Goal: Task Accomplishment & Management: Complete application form

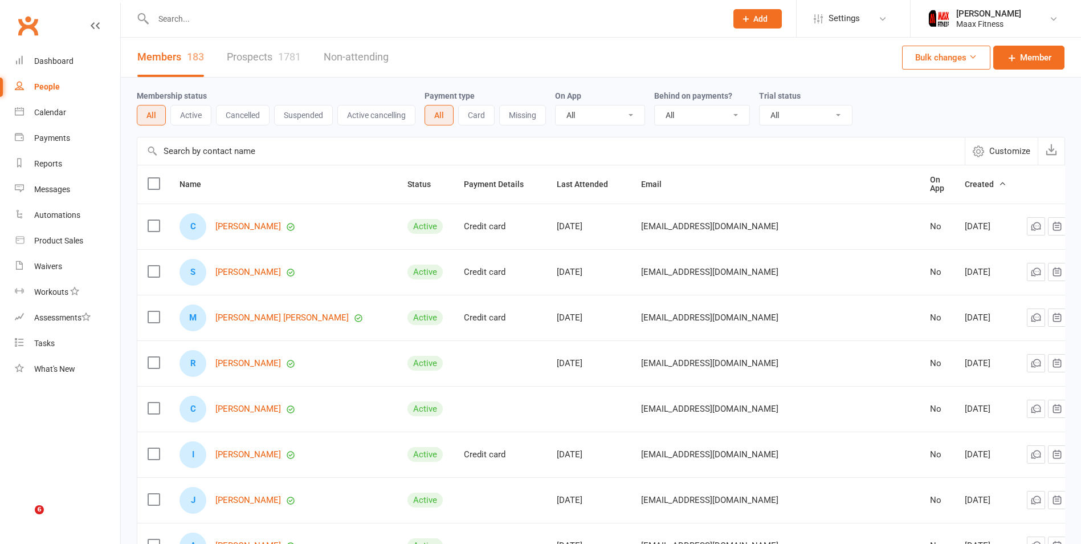
select select "100"
click at [69, 62] on div "Dashboard" at bounding box center [53, 60] width 39 height 9
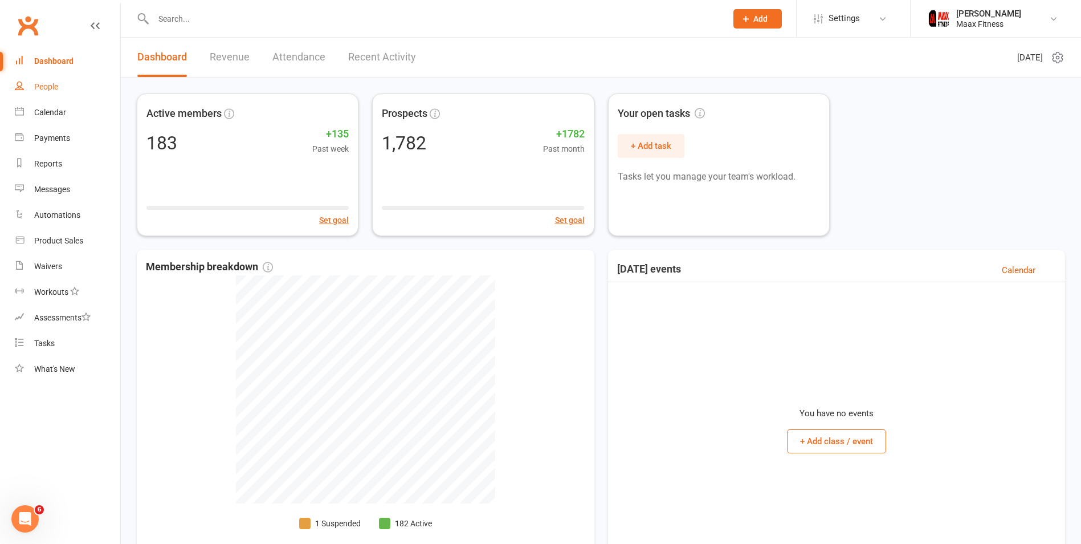
click at [59, 87] on link "People" at bounding box center [67, 87] width 105 height 26
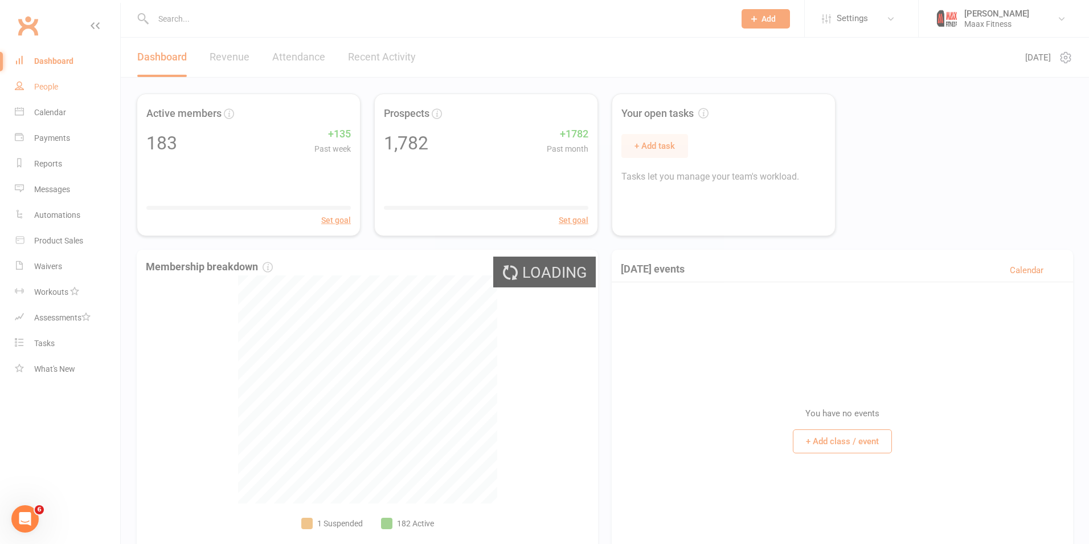
click at [68, 55] on link "Dashboard" at bounding box center [67, 61] width 105 height 26
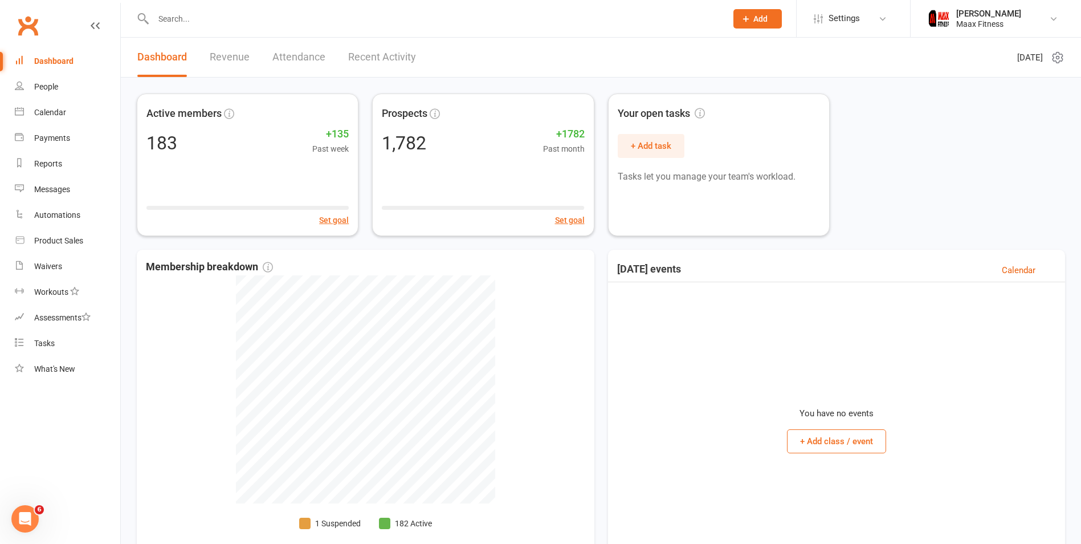
click at [771, 12] on button "Add" at bounding box center [757, 18] width 48 height 19
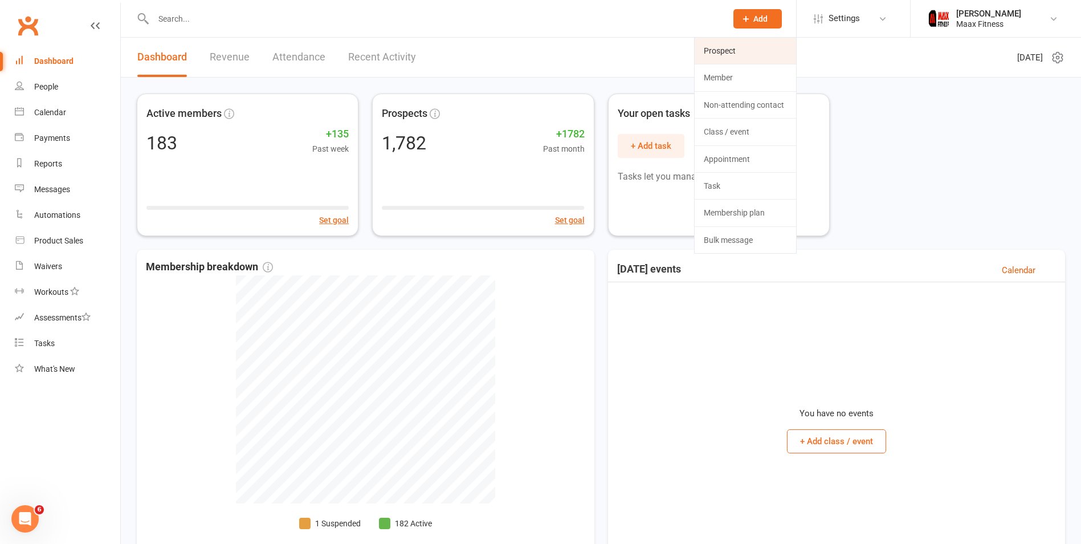
click at [744, 58] on link "Prospect" at bounding box center [744, 51] width 101 height 26
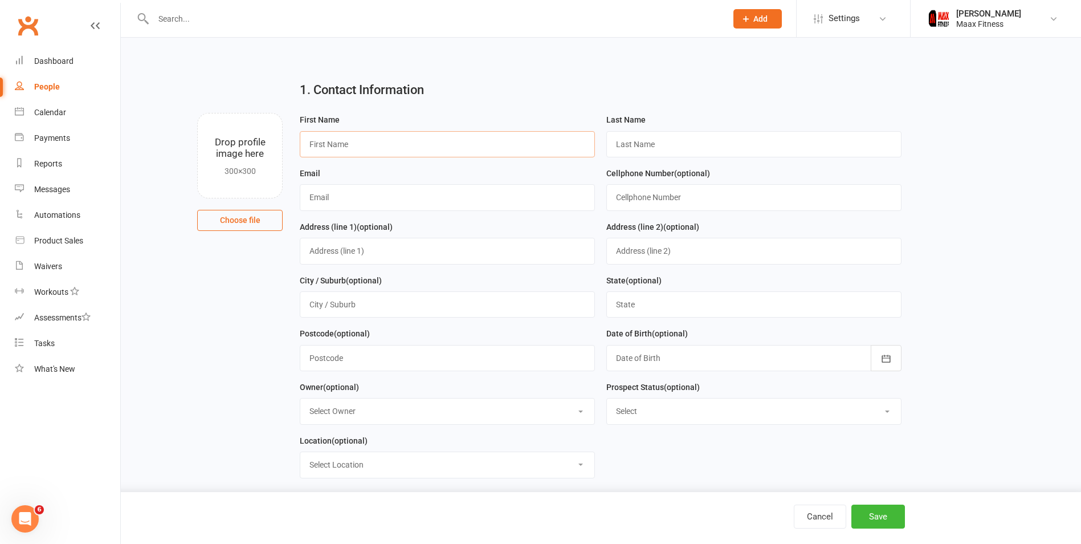
click at [382, 149] on input "text" at bounding box center [447, 144] width 295 height 26
type input "a"
type input "[PERSON_NAME]"
type input "Guerrero"
type input "[PERSON_NAME][EMAIL_ADDRESS][PERSON_NAME][DOMAIN_NAME]"
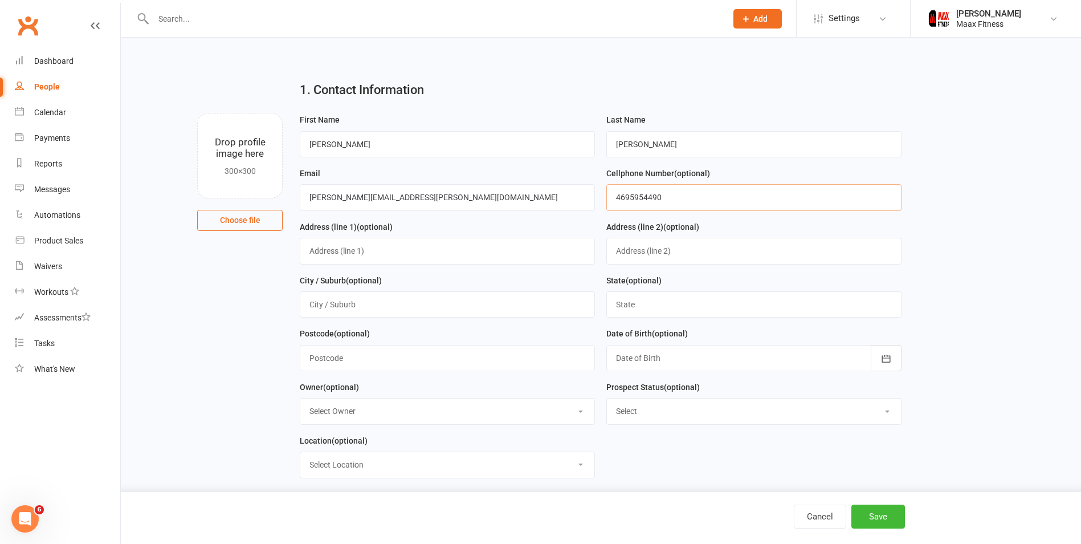
type input "4695954490"
type input "1868 Highland Acres Dr."
type input "Kaufman"
type input "texas"
type input "75142"
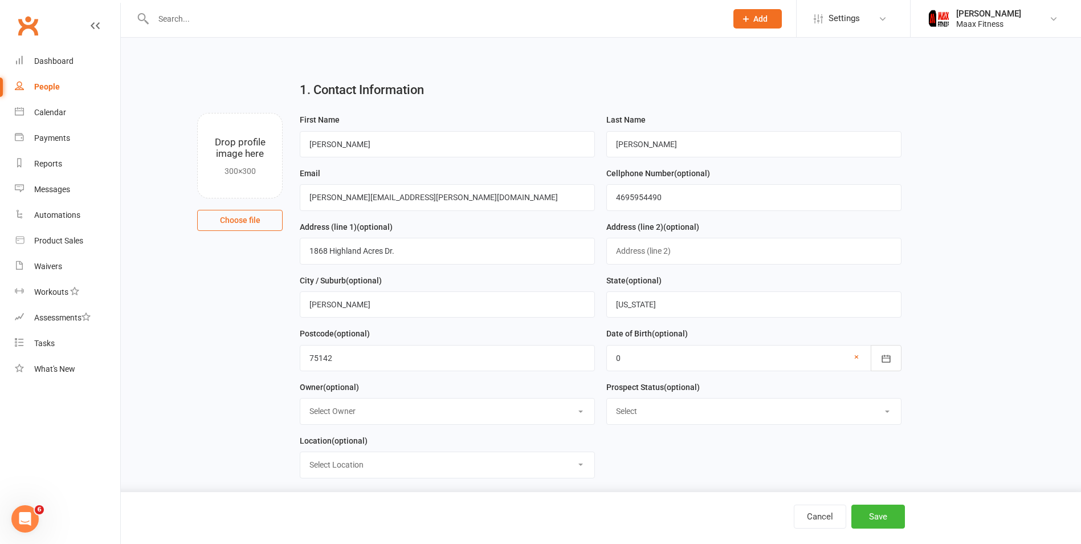
click at [676, 354] on div at bounding box center [753, 358] width 295 height 26
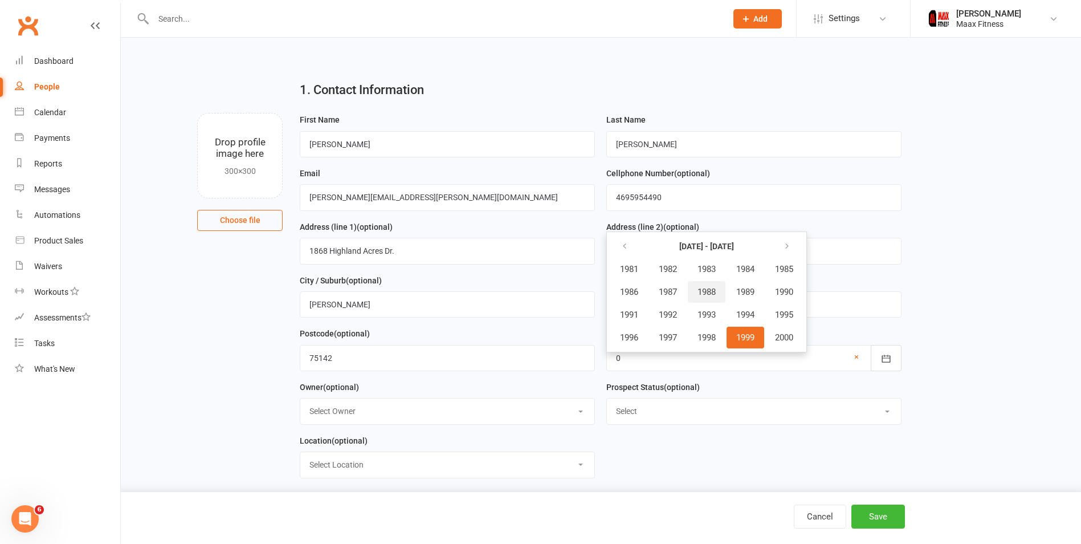
click at [713, 286] on button "1988" at bounding box center [707, 292] width 38 height 22
click at [684, 292] on span "May" at bounding box center [691, 292] width 16 height 10
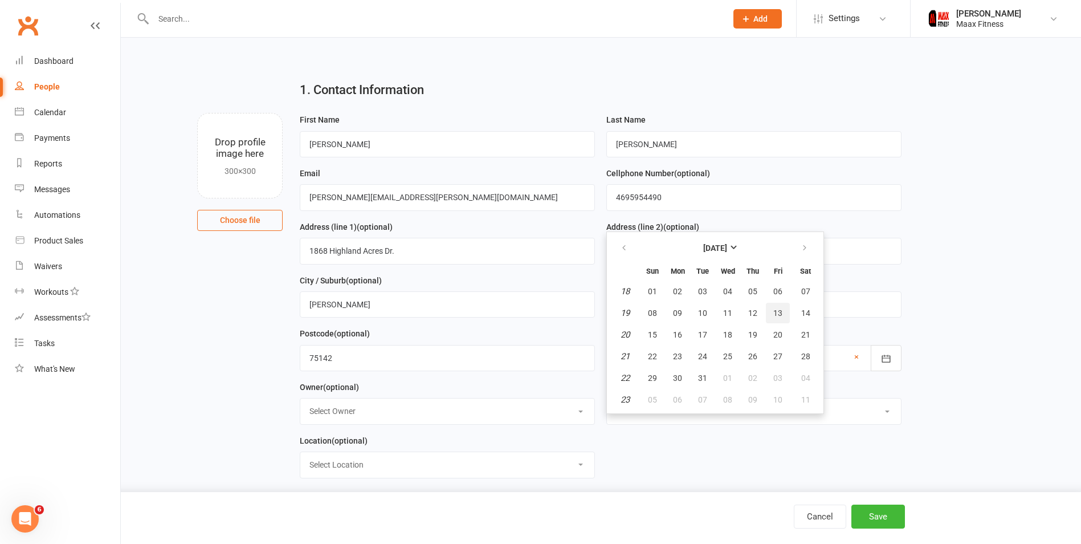
click at [778, 316] on span "13" at bounding box center [777, 312] width 9 height 9
type input "13 May 1988"
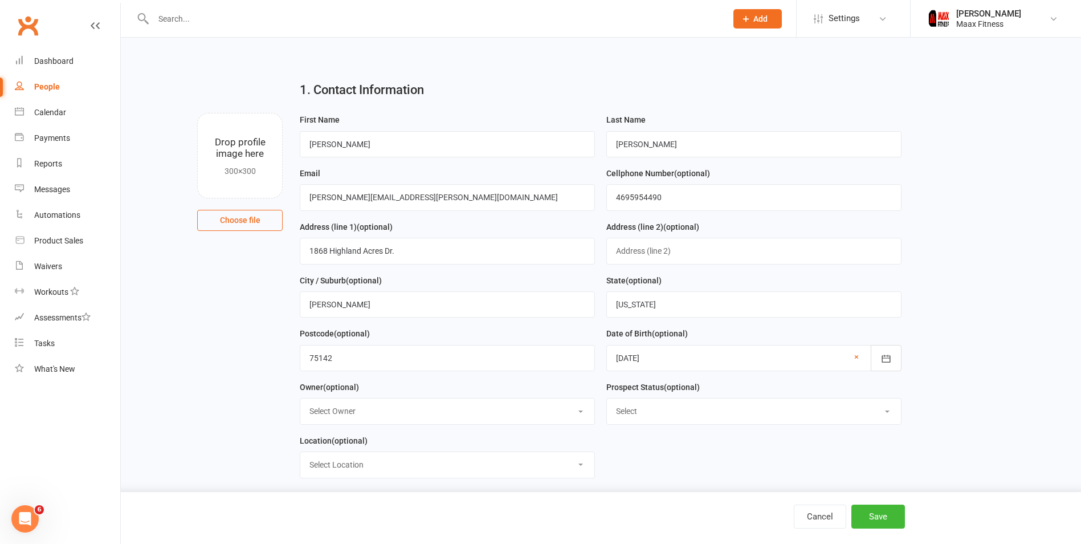
click at [411, 414] on select "Select Owner Emilio Martinez" at bounding box center [447, 410] width 294 height 25
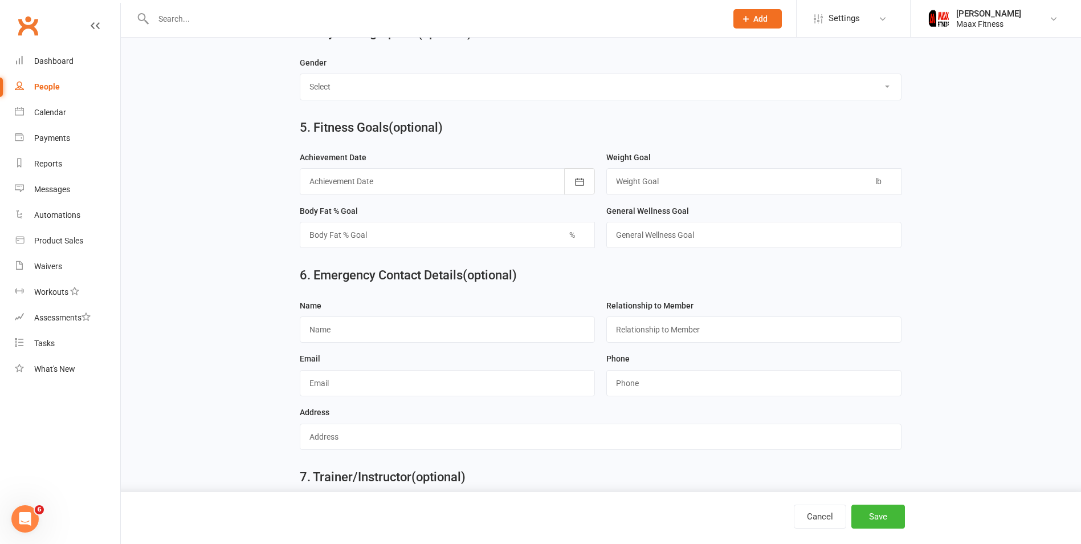
scroll to position [855, 0]
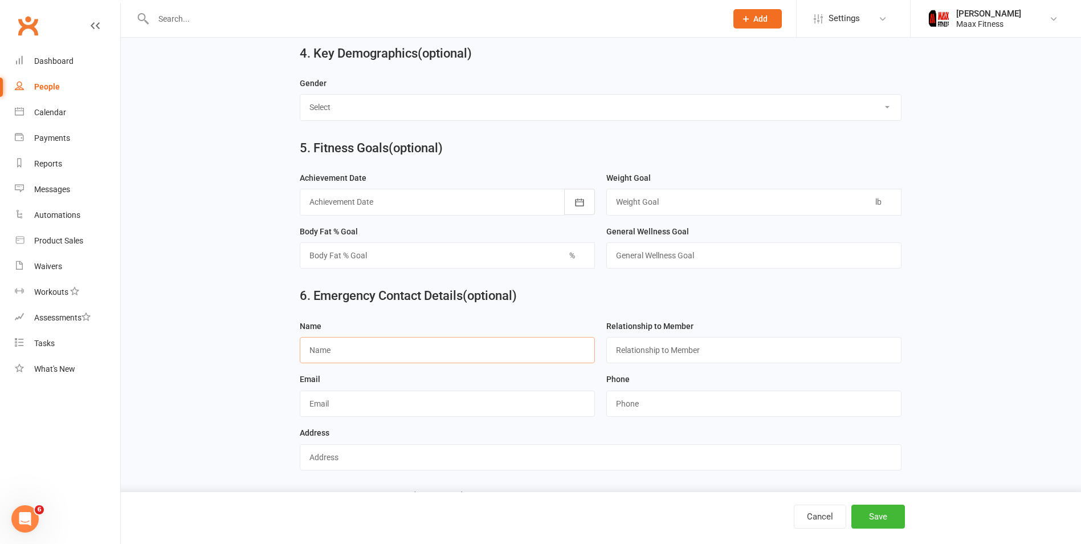
click at [367, 354] on input "text" at bounding box center [447, 350] width 295 height 26
type input "Saul guerrero"
type input "h"
type input "s"
type input "Spouse"
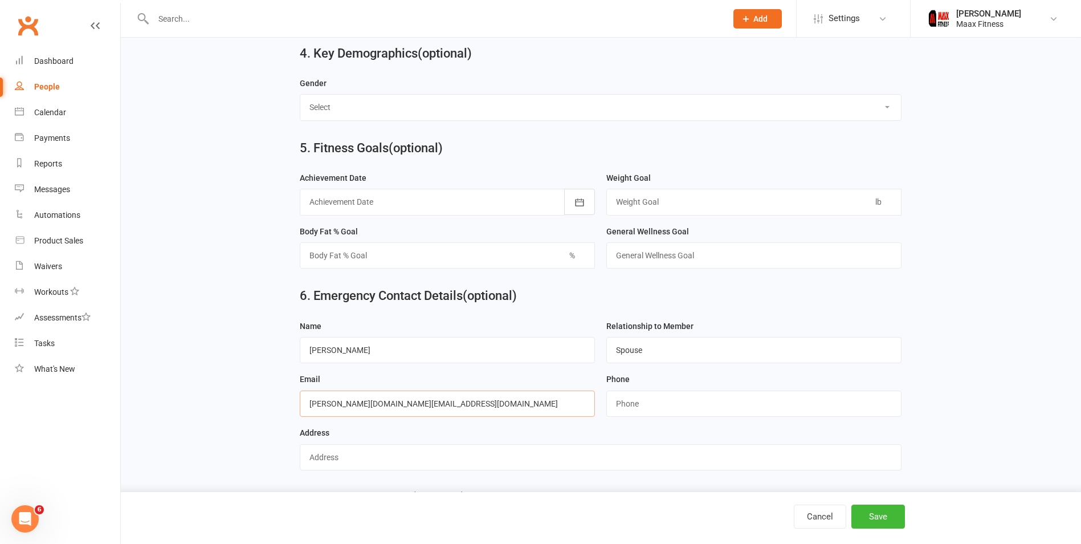
type input "saul.guerrero4.sg@gmail.com"
type input "4695954716"
type input "1868 Highland Acres Dr."
click at [881, 514] on button "Save" at bounding box center [878, 516] width 54 height 24
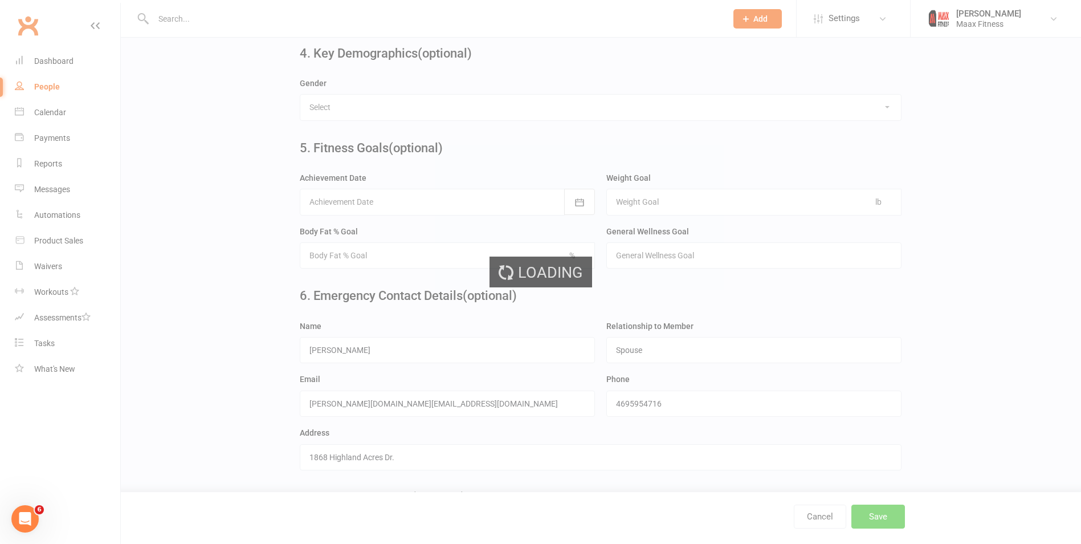
scroll to position [0, 0]
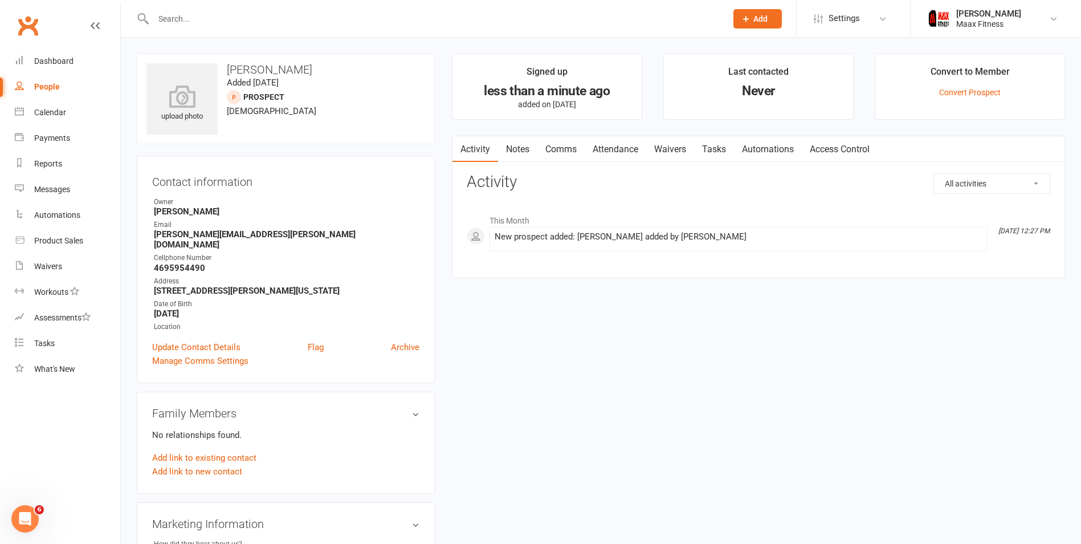
click at [675, 147] on link "Waivers" at bounding box center [670, 149] width 48 height 26
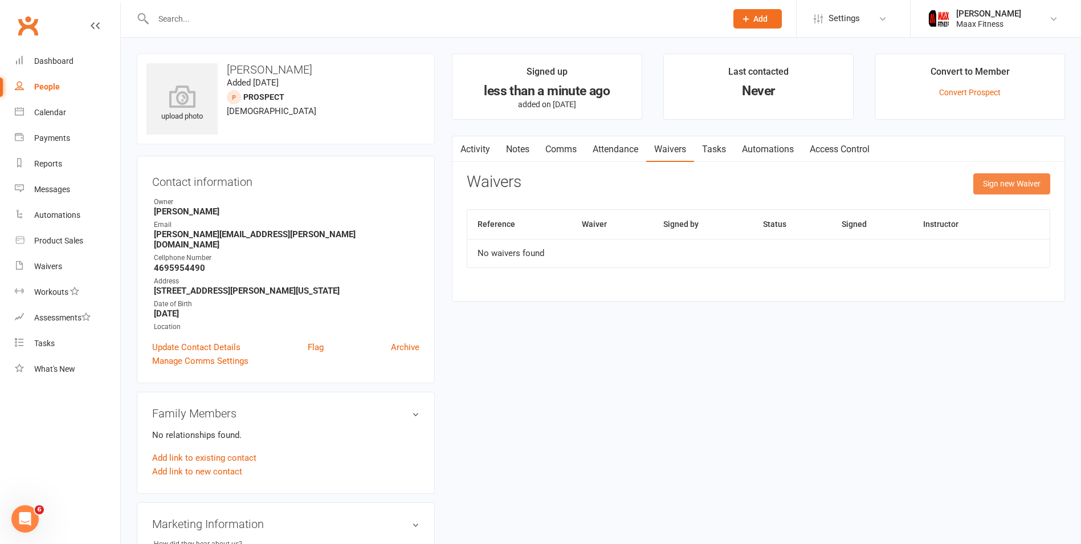
click at [1029, 183] on button "Sign new Waiver" at bounding box center [1011, 183] width 77 height 21
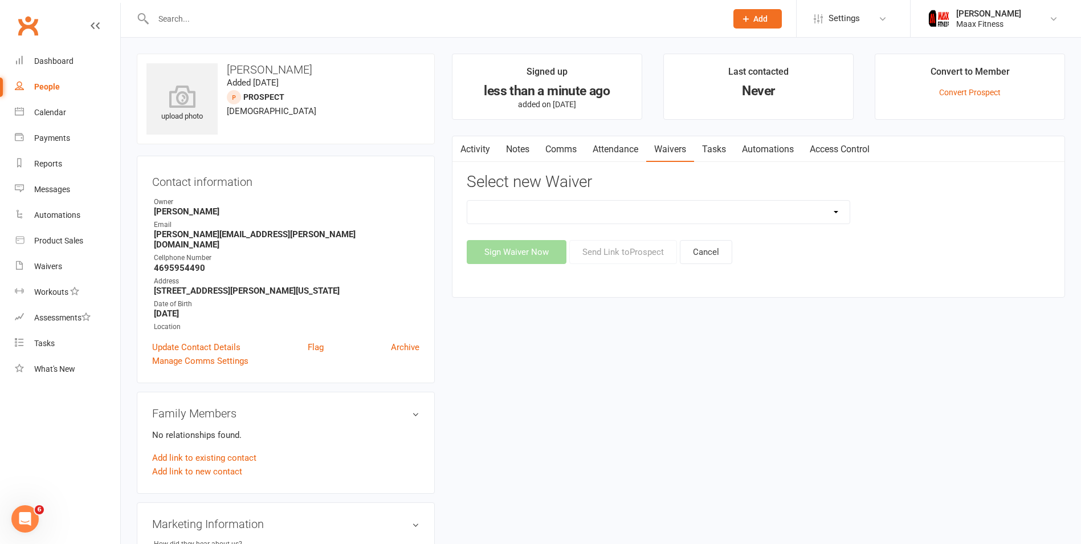
click at [838, 214] on select "12 Month Individual Membership 12 Month PRESALE Membership 1 Month Membership O…" at bounding box center [658, 212] width 382 height 23
select select "15042"
click at [467, 201] on select "12 Month Individual Membership 12 Month PRESALE Membership 1 Month Membership O…" at bounding box center [658, 212] width 382 height 23
click at [509, 252] on button "Sign Waiver Now" at bounding box center [517, 252] width 100 height 24
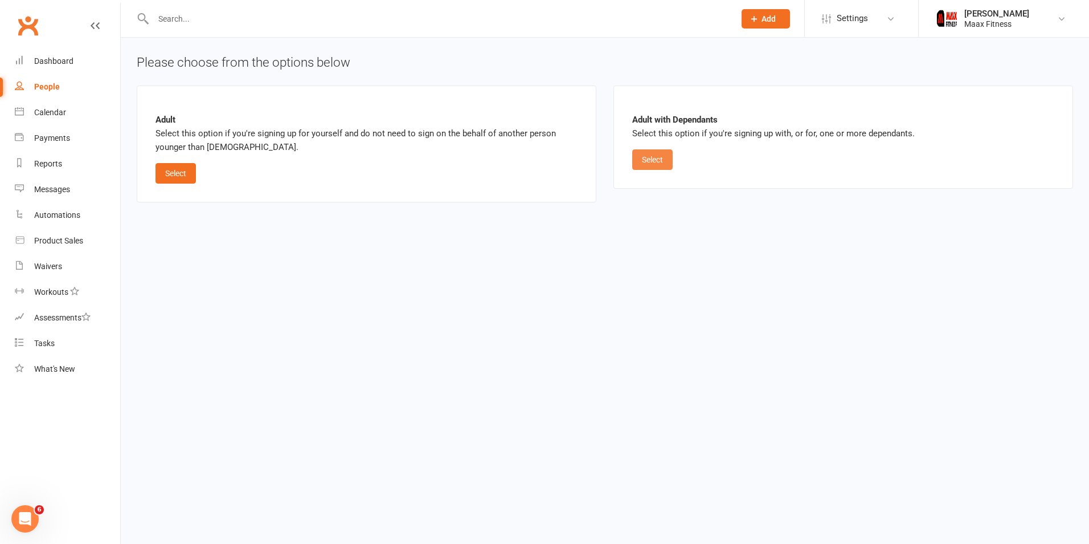
click at [668, 160] on button "Select" at bounding box center [652, 159] width 40 height 21
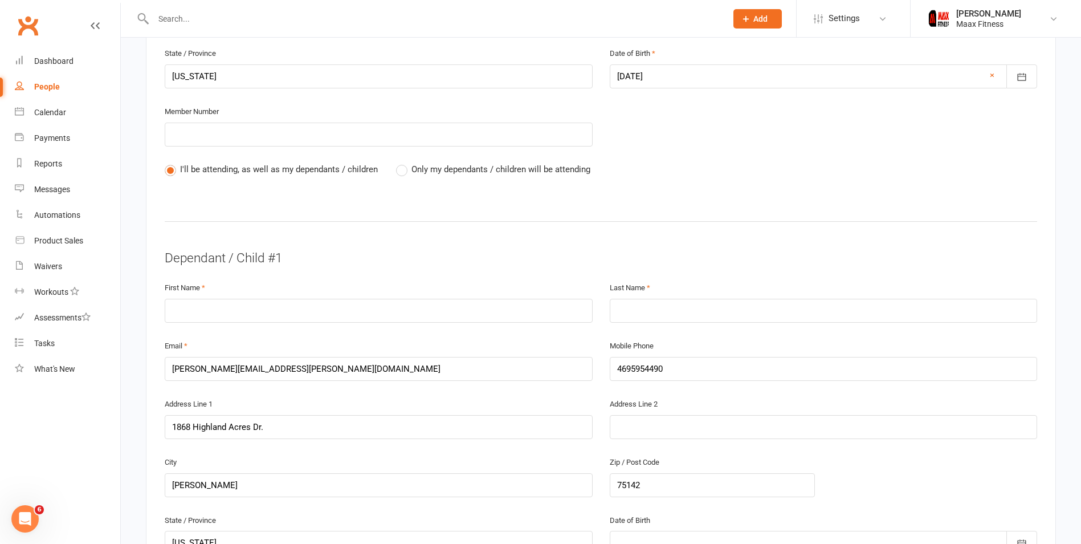
scroll to position [513, 0]
click at [234, 309] on input "text" at bounding box center [379, 310] width 428 height 24
type input "Saul"
type input "Guerrero"
click at [320, 369] on input "[PERSON_NAME][EMAIL_ADDRESS][PERSON_NAME][DOMAIN_NAME]" at bounding box center [379, 368] width 428 height 24
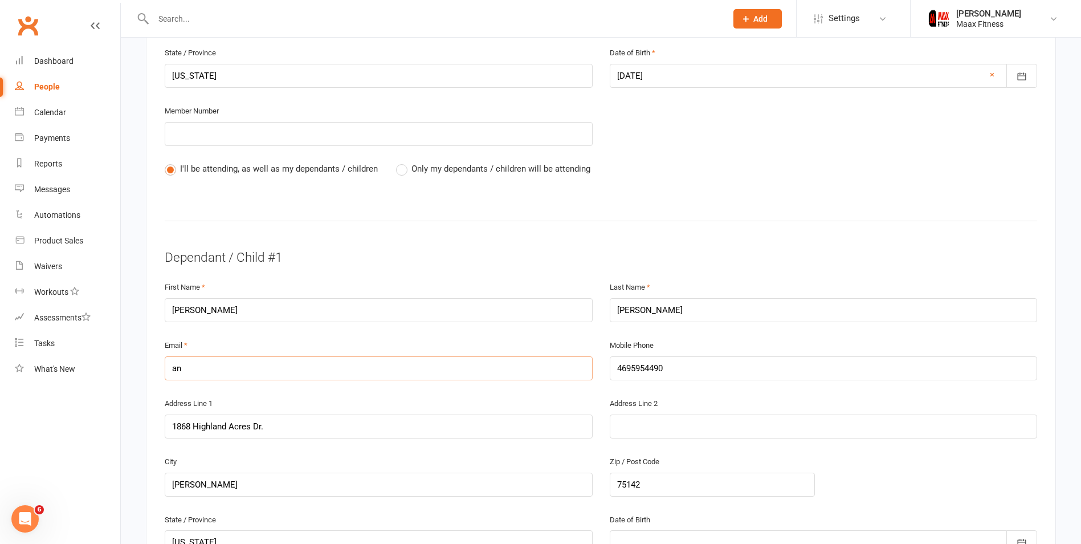
type input "a"
type input "saul.guerrero4.sg@gmail.com"
click at [710, 365] on input "4695954490" at bounding box center [824, 368] width 428 height 24
type input "4"
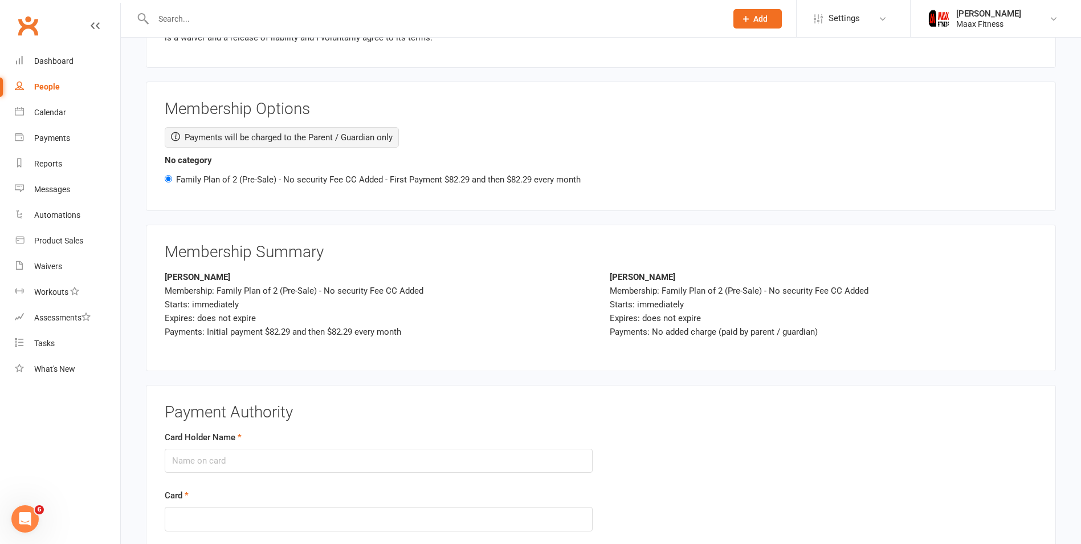
scroll to position [1766, 0]
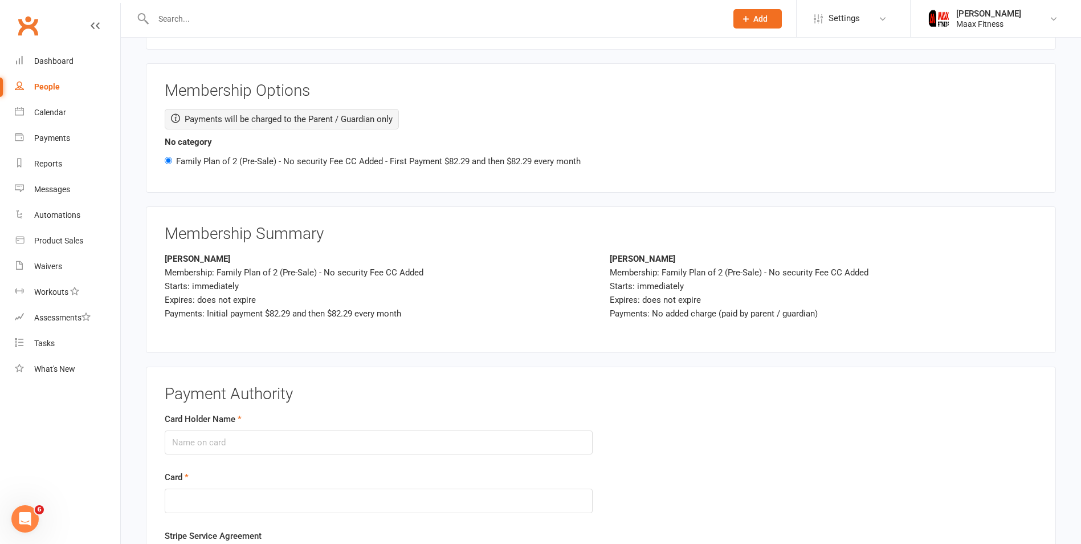
type input "4695954716"
click at [357, 433] on input "Card Holder Name" at bounding box center [379, 442] width 428 height 24
click at [336, 435] on input "Card Holder Name" at bounding box center [379, 442] width 428 height 24
type input "[PERSON_NAME]"
click at [275, 494] on div at bounding box center [379, 500] width 428 height 24
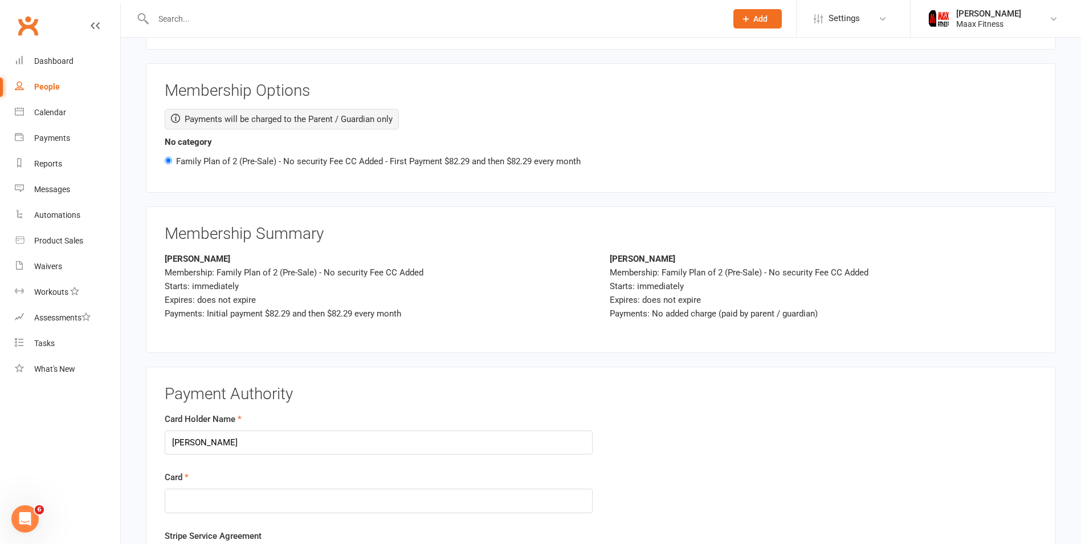
click at [931, 482] on form "Card Holder Name anna guerrero Card" at bounding box center [600, 470] width 889 height 117
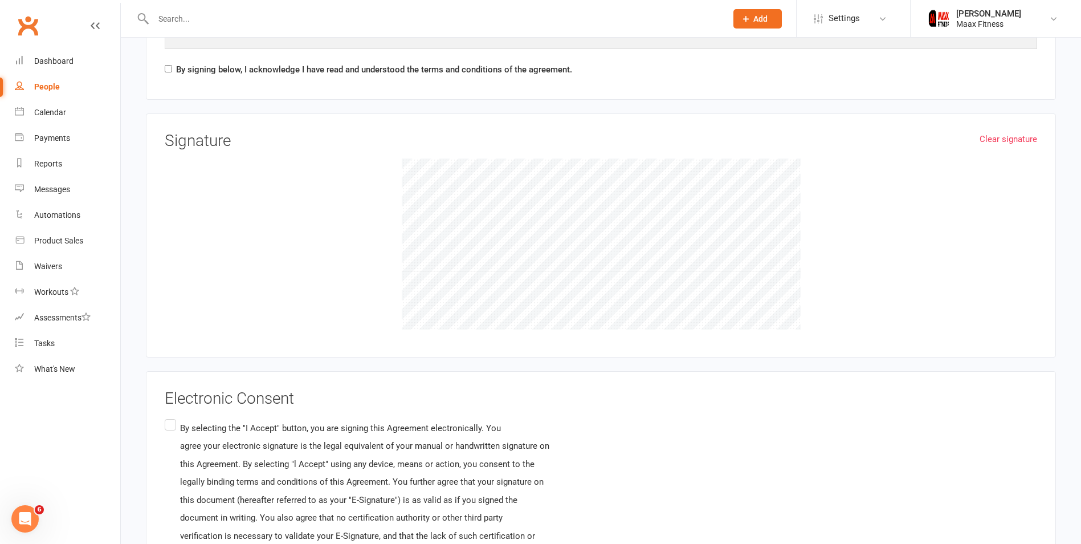
scroll to position [2165, 0]
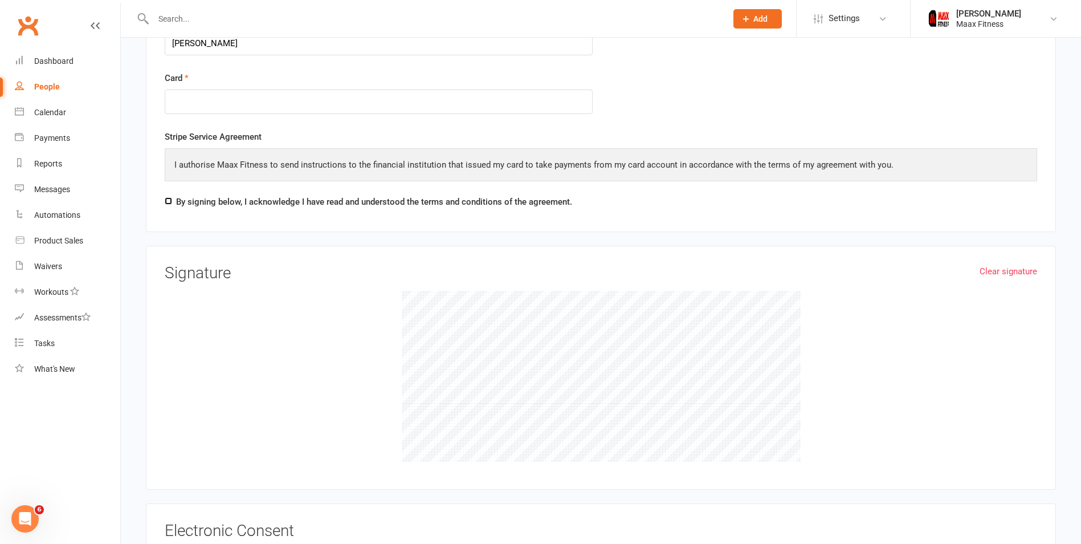
click at [168, 198] on input "By signing below, I acknowledge I have read and understood the terms and condit…" at bounding box center [168, 200] width 7 height 7
checkbox input "true"
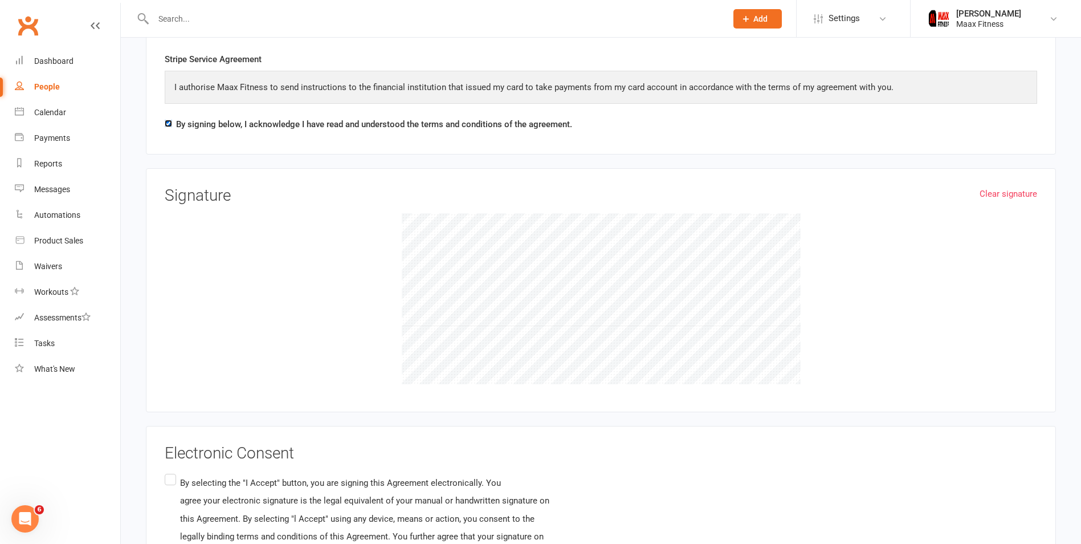
scroll to position [2279, 0]
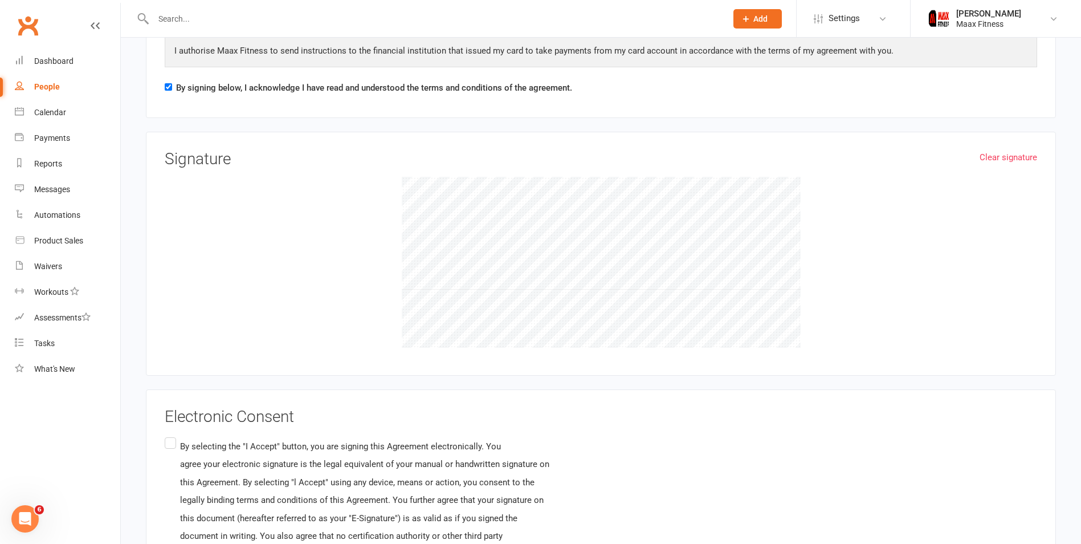
click at [168, 438] on label "By selecting the "I Accept" button, you are signing this Agreement electronical…" at bounding box center [483, 545] width 636 height 220
click at [168, 435] on input "By selecting the "I Accept" button, you are signing this Agreement electronical…" at bounding box center [168, 435] width 7 height 0
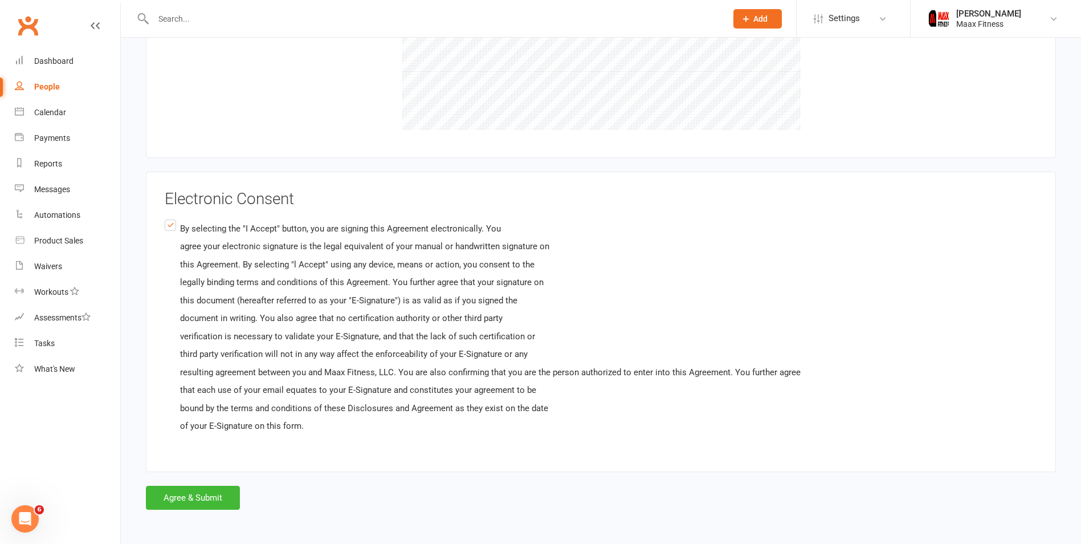
scroll to position [2497, 0]
click at [217, 493] on button "Agree & Submit" at bounding box center [193, 497] width 94 height 24
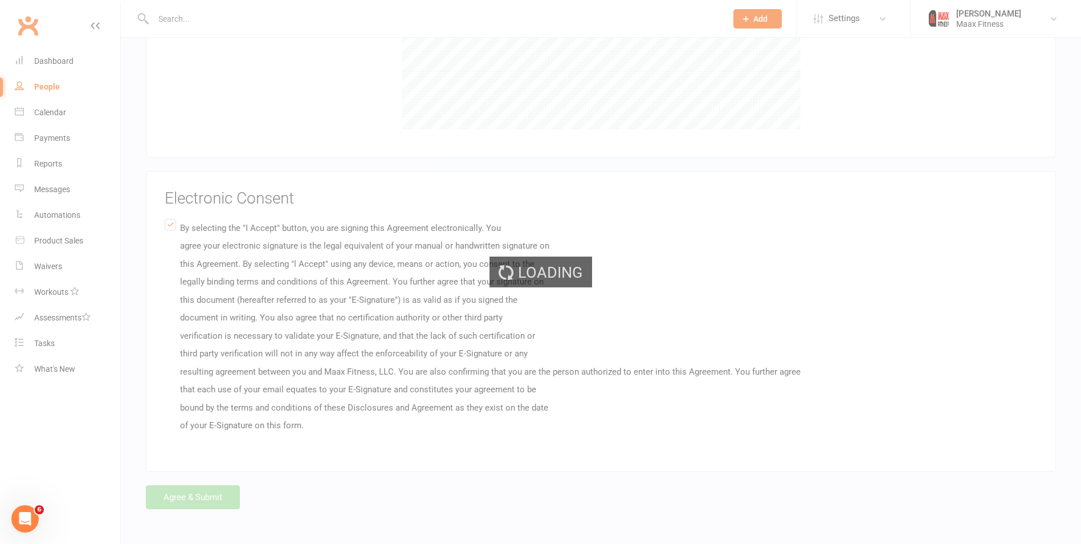
scroll to position [0, 0]
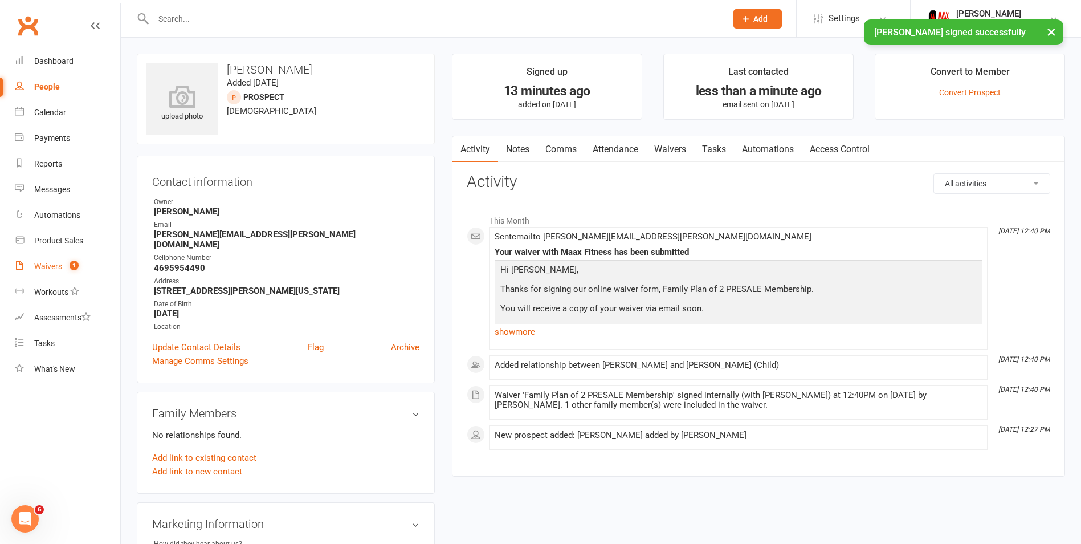
click at [42, 265] on div "Waivers" at bounding box center [48, 265] width 28 height 9
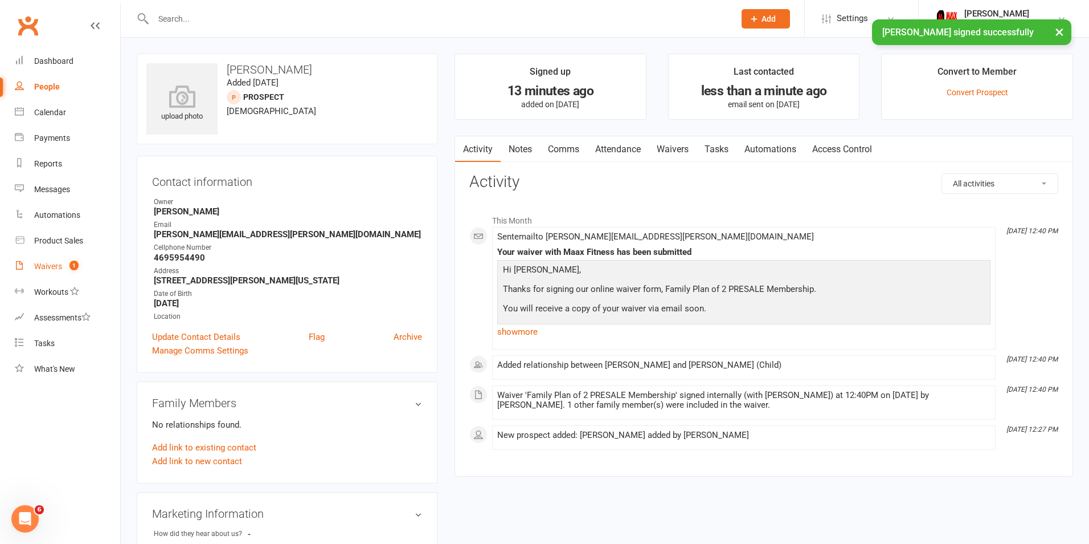
select select "25"
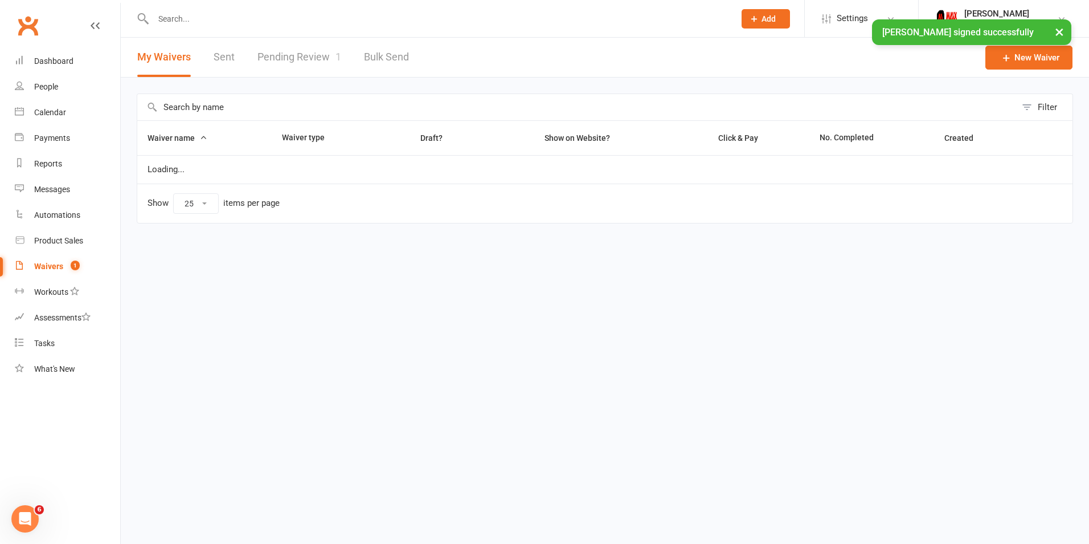
click at [301, 54] on link "Pending Review 1" at bounding box center [300, 57] width 84 height 39
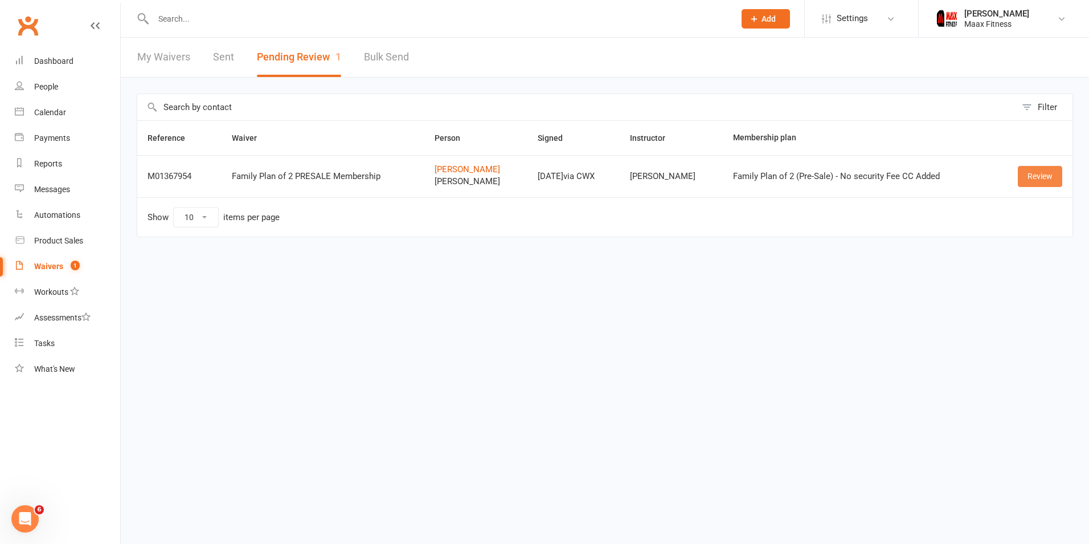
click at [1051, 175] on link "Review" at bounding box center [1040, 176] width 44 height 21
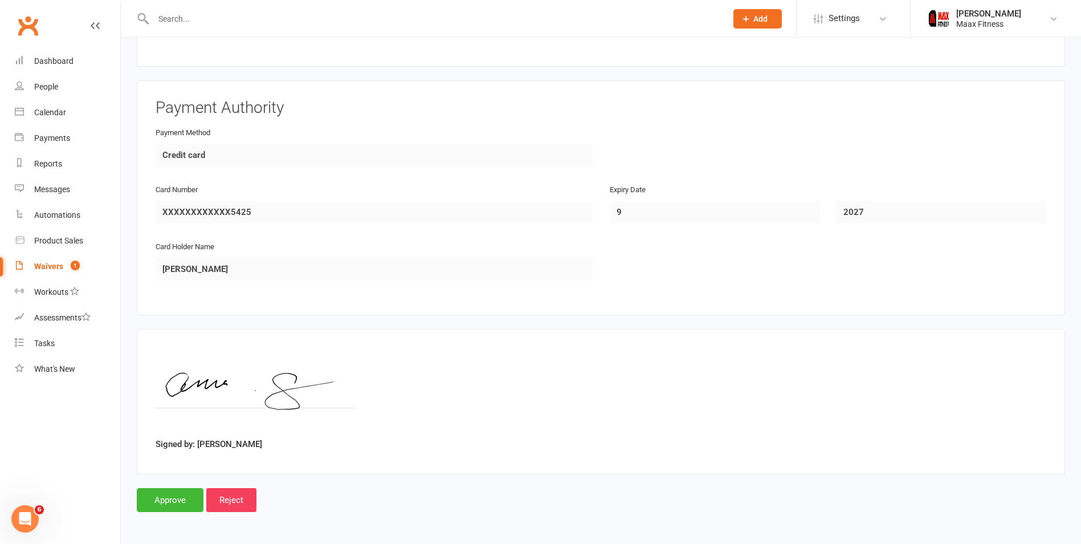
scroll to position [1617, 0]
click at [166, 501] on input "Approve" at bounding box center [170, 499] width 67 height 24
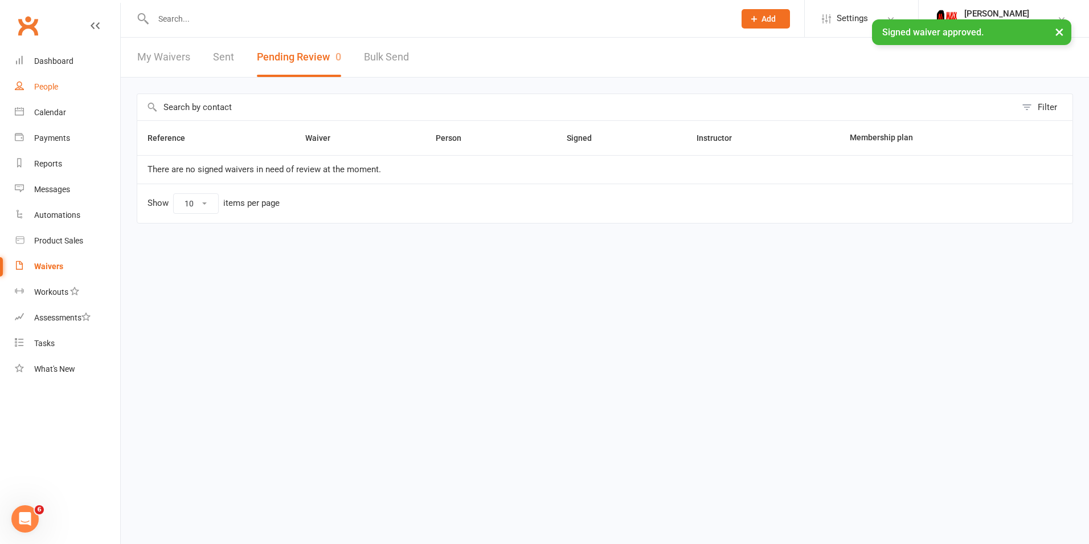
click at [54, 87] on div "People" at bounding box center [46, 86] width 24 height 9
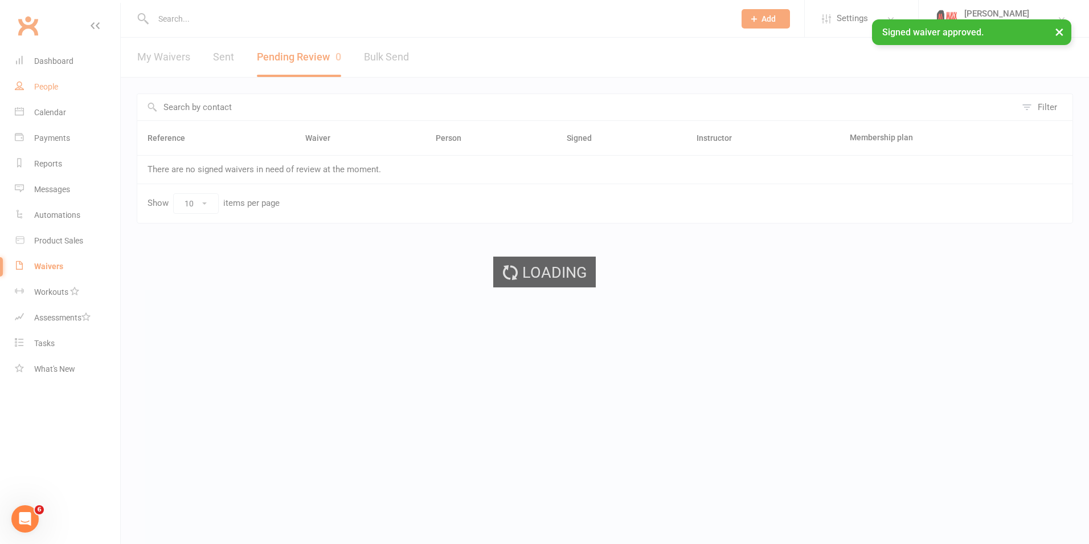
select select "100"
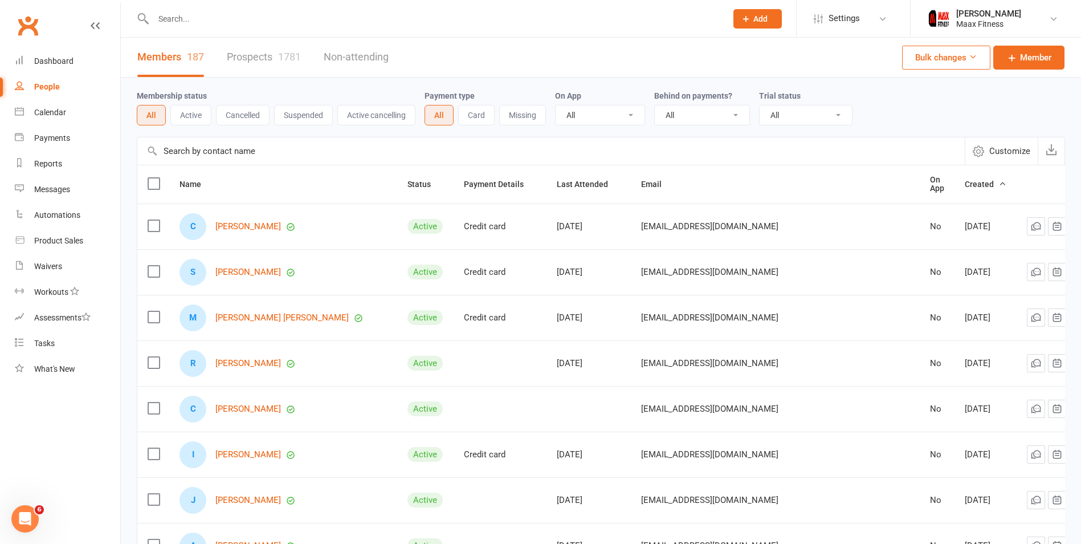
click at [320, 29] on div at bounding box center [428, 18] width 582 height 37
click at [326, 21] on input "text" at bounding box center [434, 19] width 569 height 16
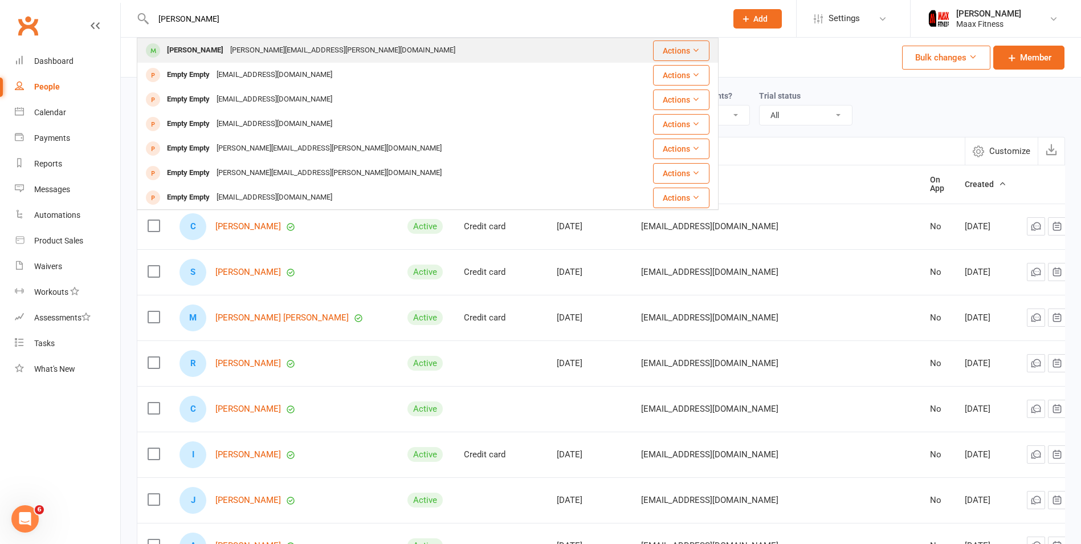
type input "[PERSON_NAME]"
click at [317, 55] on div "[PERSON_NAME][EMAIL_ADDRESS][PERSON_NAME][DOMAIN_NAME]" at bounding box center [343, 50] width 232 height 17
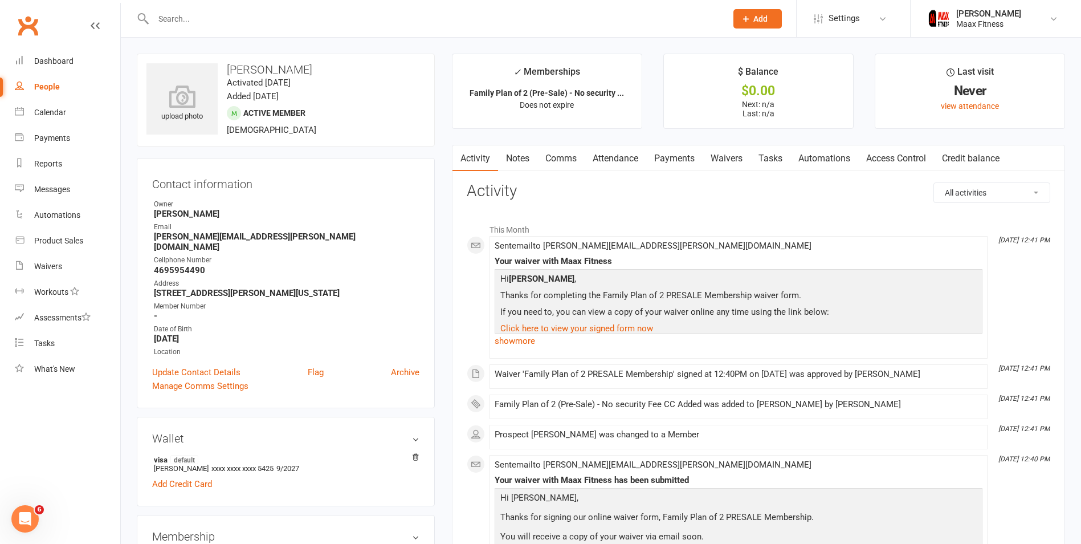
click at [673, 158] on link "Payments" at bounding box center [674, 158] width 56 height 26
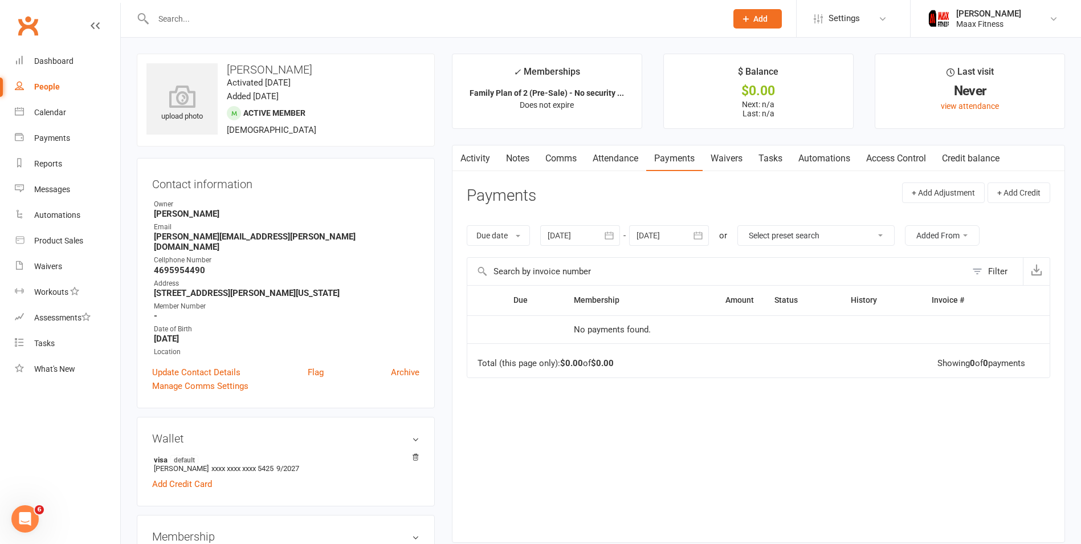
click at [673, 158] on link "Payments" at bounding box center [674, 158] width 56 height 26
click at [906, 159] on link "Access Control" at bounding box center [896, 158] width 76 height 26
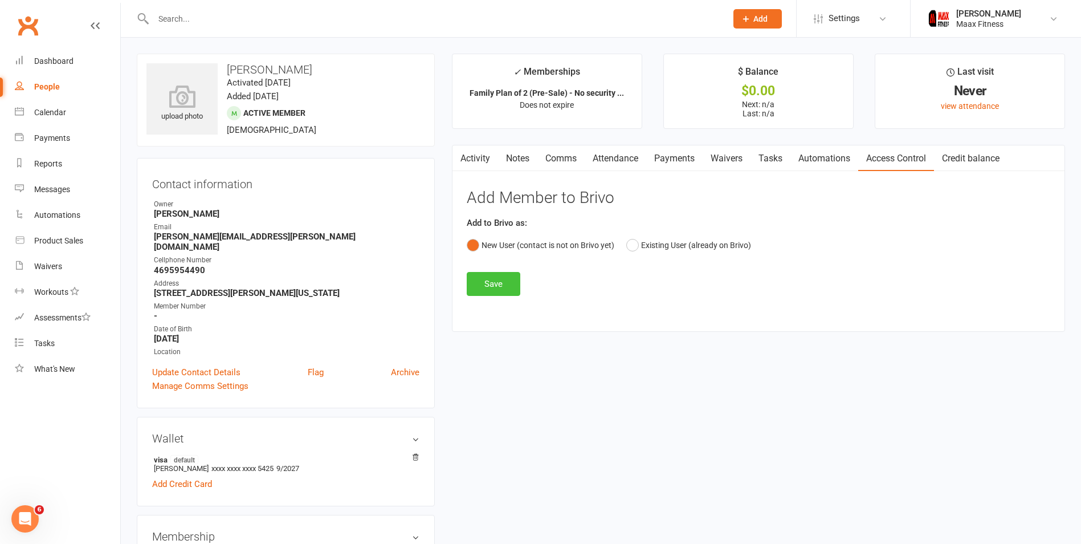
click at [489, 288] on button "Save" at bounding box center [494, 284] width 54 height 24
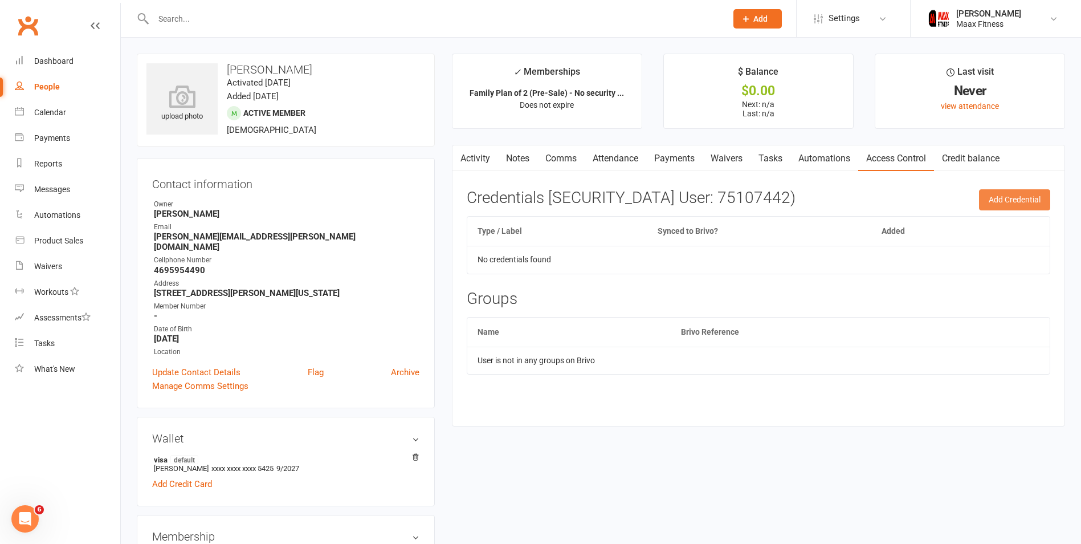
click at [1010, 198] on button "Add Credential" at bounding box center [1014, 199] width 71 height 21
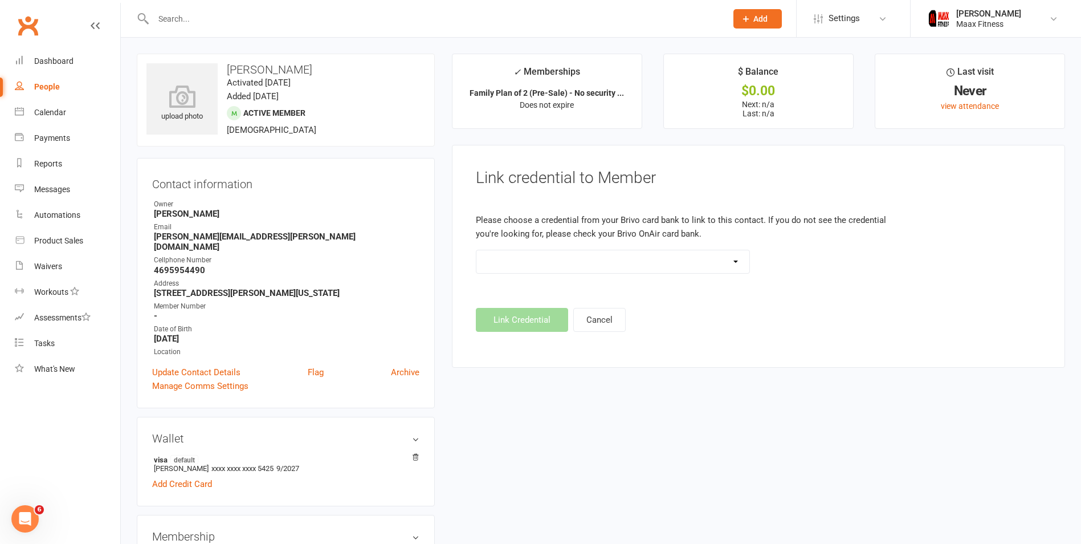
click at [743, 260] on select at bounding box center [612, 261] width 273 height 23
click at [79, 117] on link "Calendar" at bounding box center [67, 113] width 105 height 26
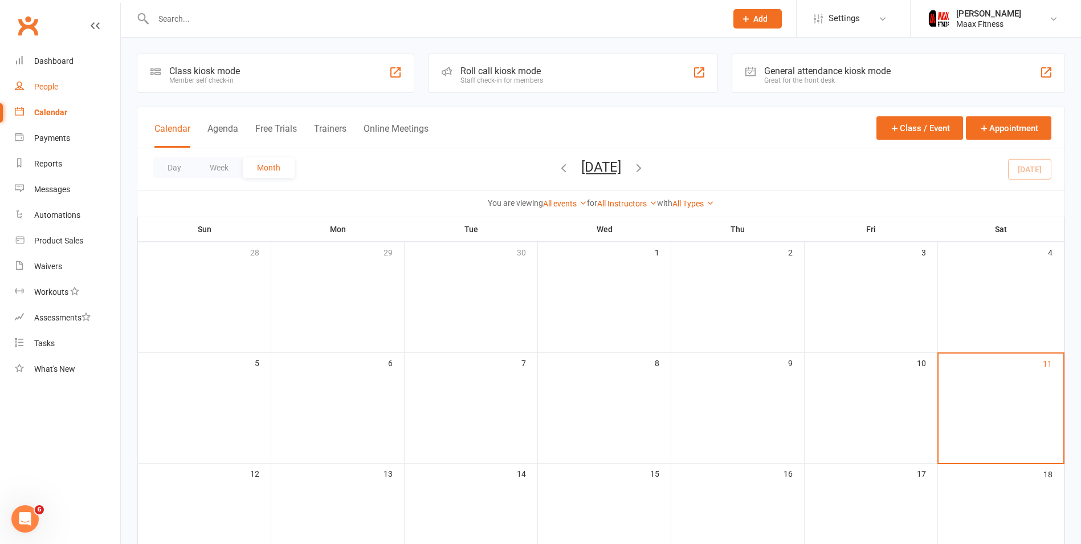
click at [46, 84] on div "People" at bounding box center [46, 86] width 24 height 9
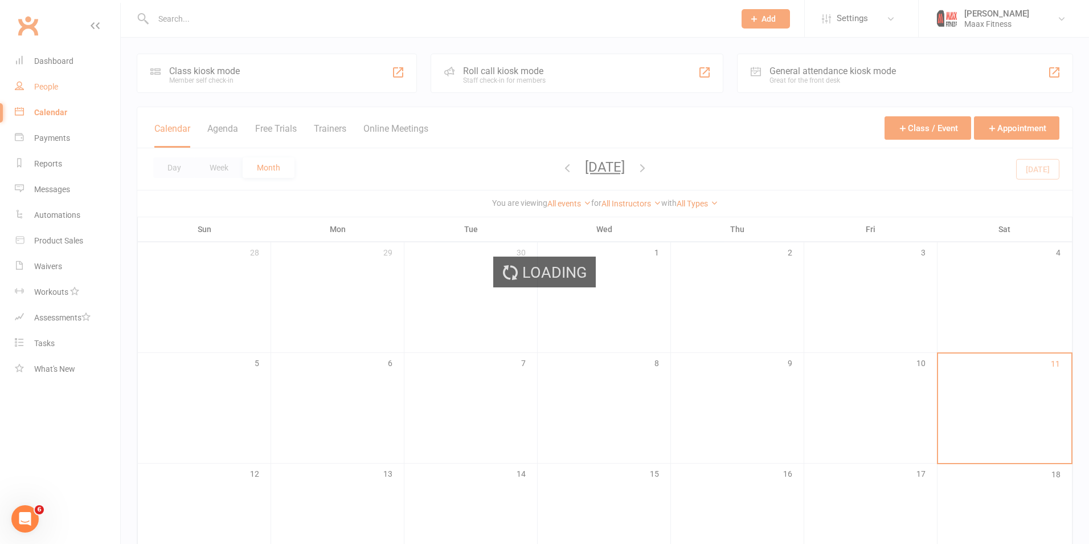
select select "100"
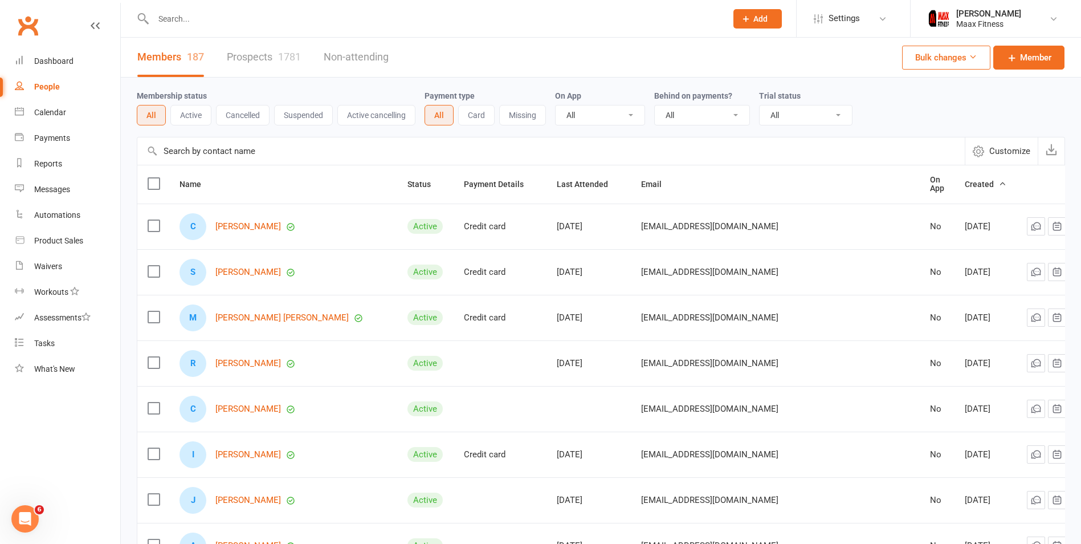
click at [58, 87] on div "People" at bounding box center [47, 86] width 26 height 9
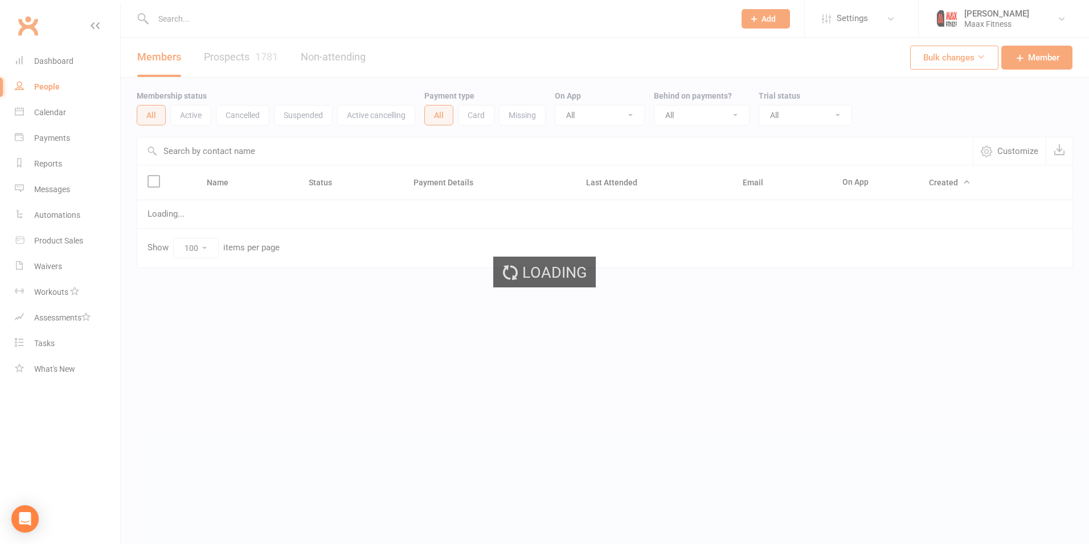
select select "100"
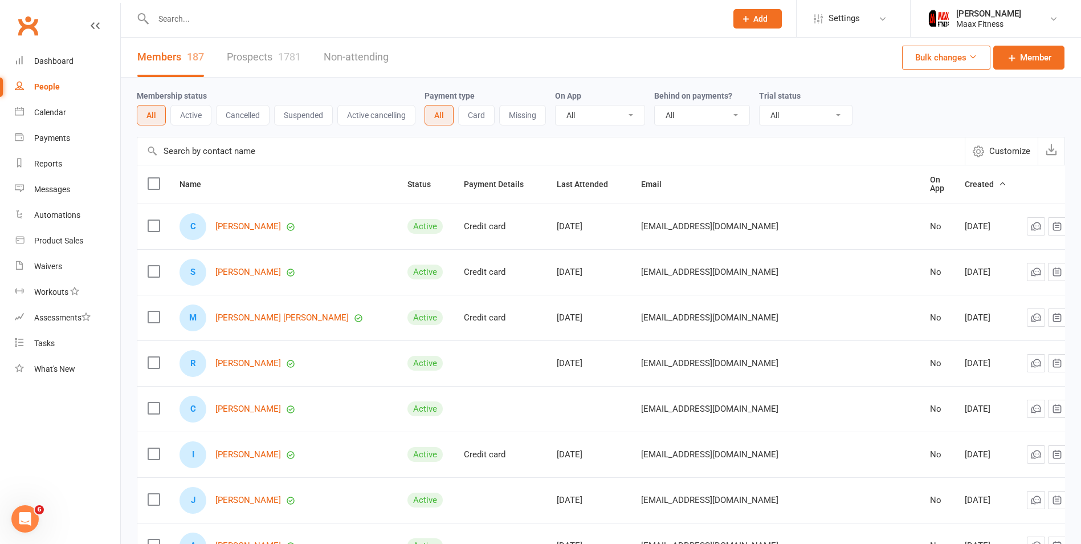
click at [349, 23] on input "text" at bounding box center [434, 19] width 569 height 16
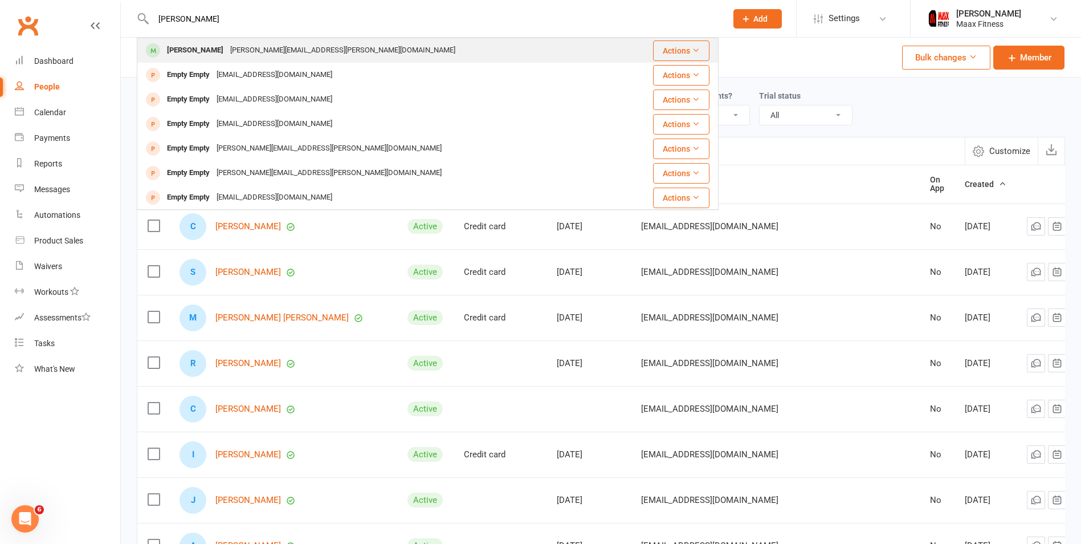
type input "[PERSON_NAME]"
click at [352, 54] on div "[PERSON_NAME] [PERSON_NAME][EMAIL_ADDRESS][PERSON_NAME][DOMAIN_NAME]" at bounding box center [379, 50] width 483 height 23
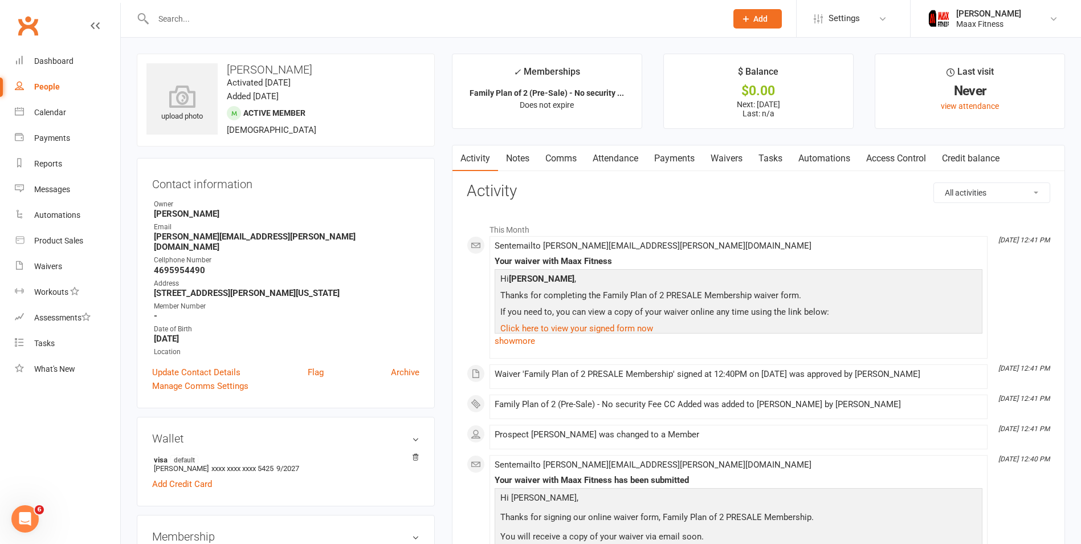
click at [681, 160] on link "Payments" at bounding box center [674, 158] width 56 height 26
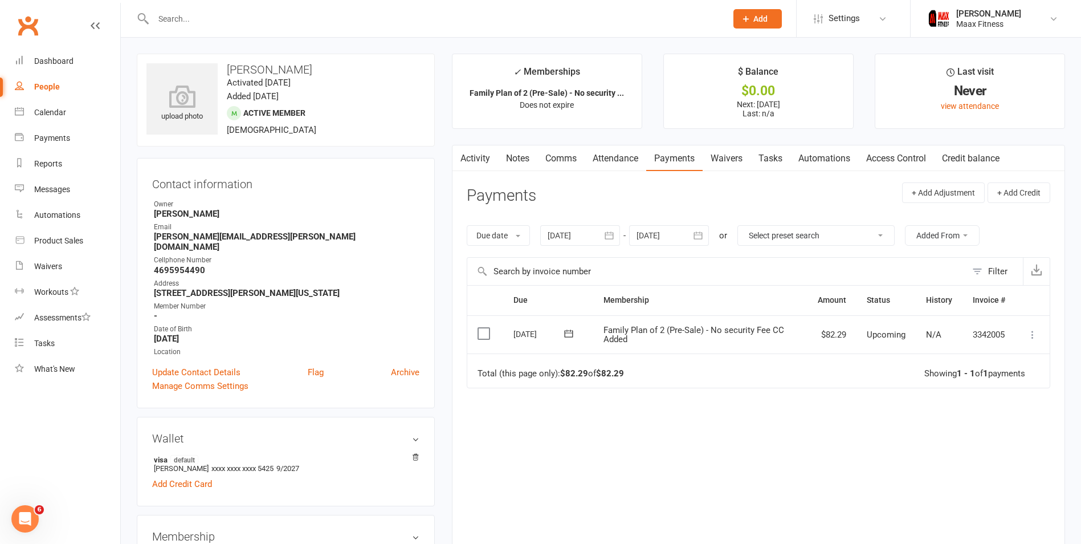
click at [1033, 335] on icon at bounding box center [1032, 334] width 11 height 11
click at [987, 375] on link "Mark as Paid (POS)" at bounding box center [982, 379] width 113 height 23
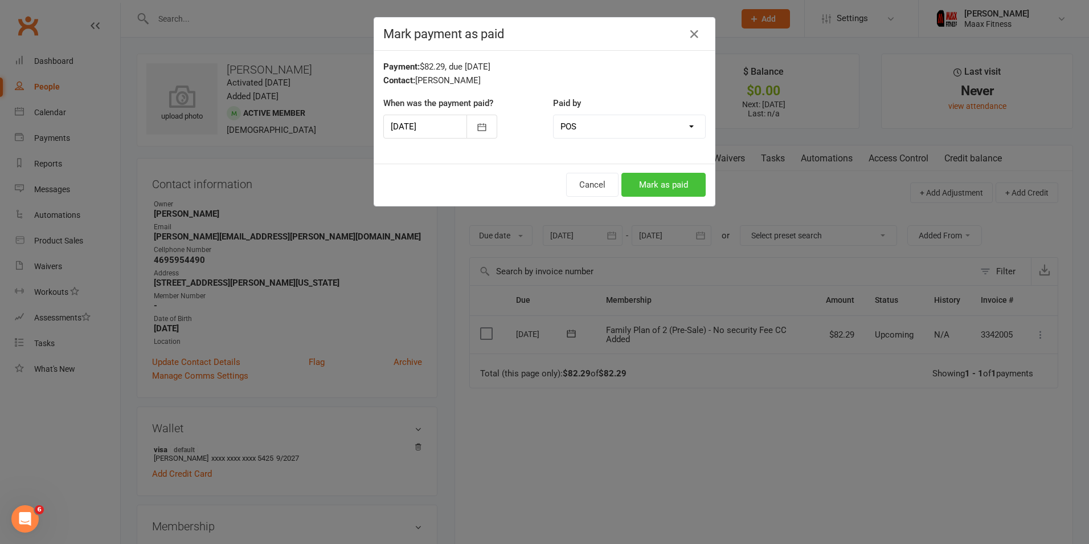
click at [663, 185] on button "Mark as paid" at bounding box center [664, 185] width 84 height 24
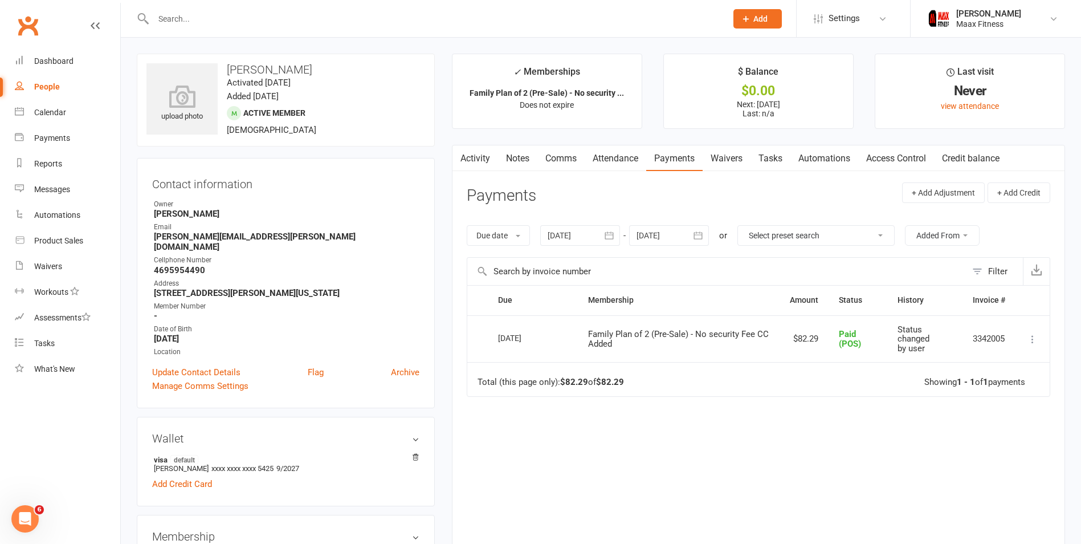
click at [211, 12] on input "text" at bounding box center [434, 19] width 569 height 16
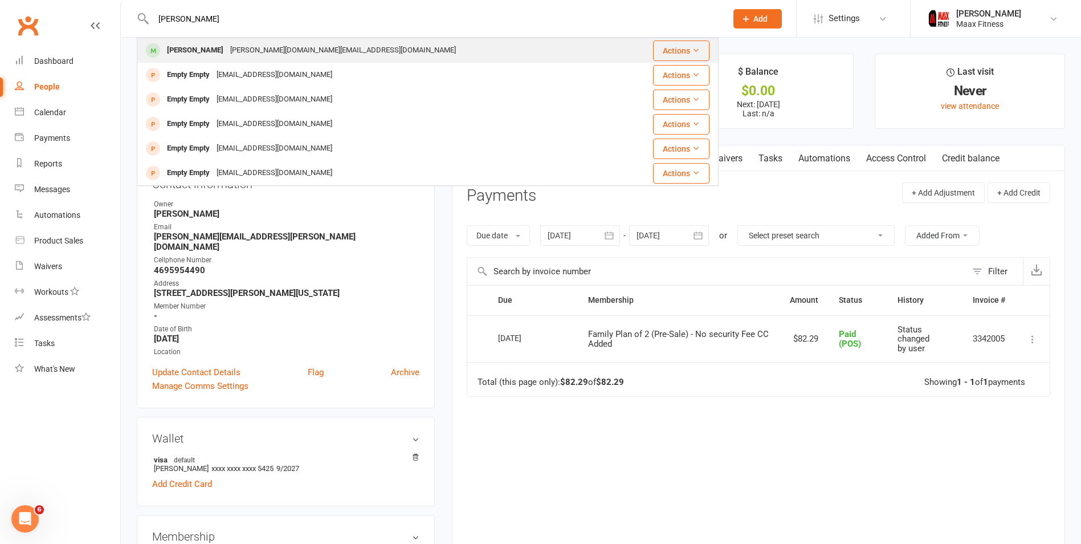
type input "saul"
click at [378, 51] on div "Saul Guerrero saul.guerrero4.sg@gmail.com" at bounding box center [379, 50] width 483 height 23
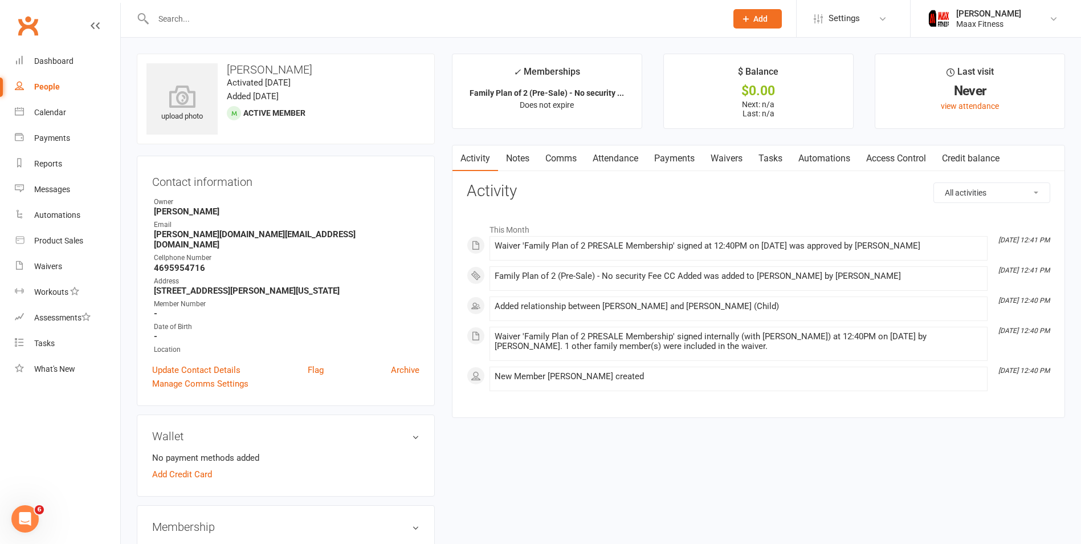
click at [673, 156] on link "Payments" at bounding box center [674, 158] width 56 height 26
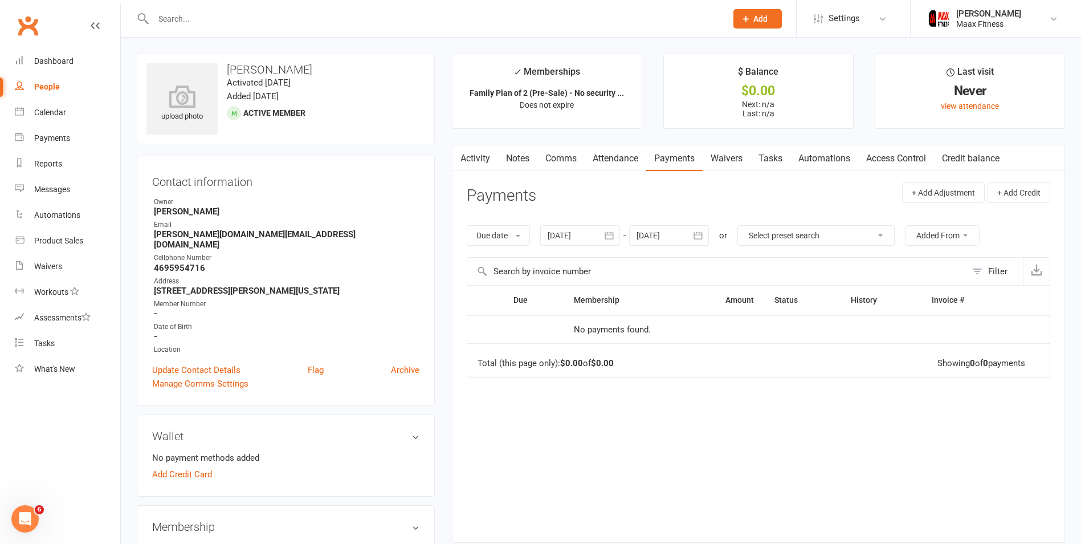
drag, startPoint x: 881, startPoint y: 157, endPoint x: 879, endPoint y: 144, distance: 13.2
click at [881, 149] on link "Access Control" at bounding box center [896, 158] width 76 height 26
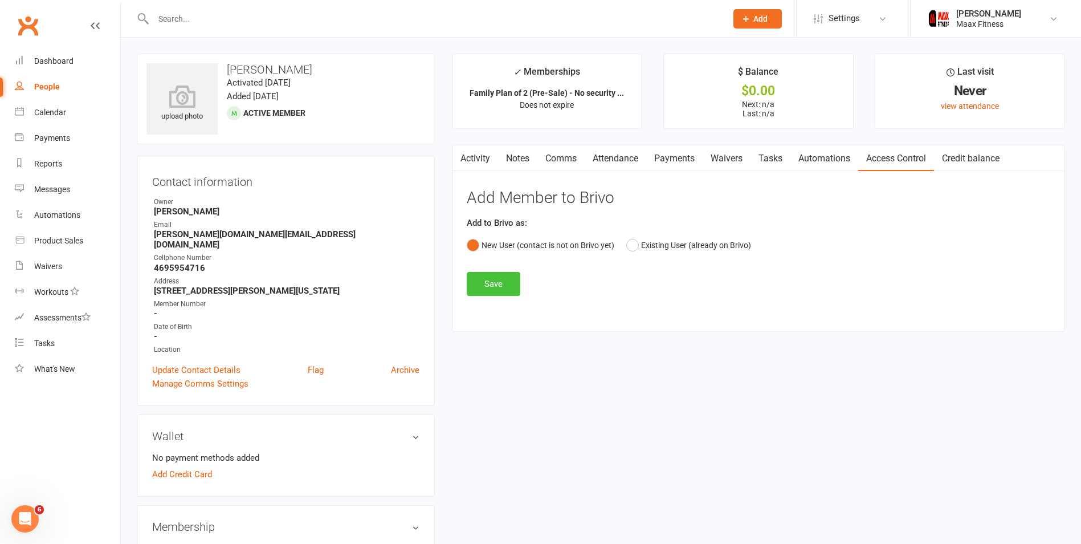
click at [495, 280] on button "Save" at bounding box center [494, 284] width 54 height 24
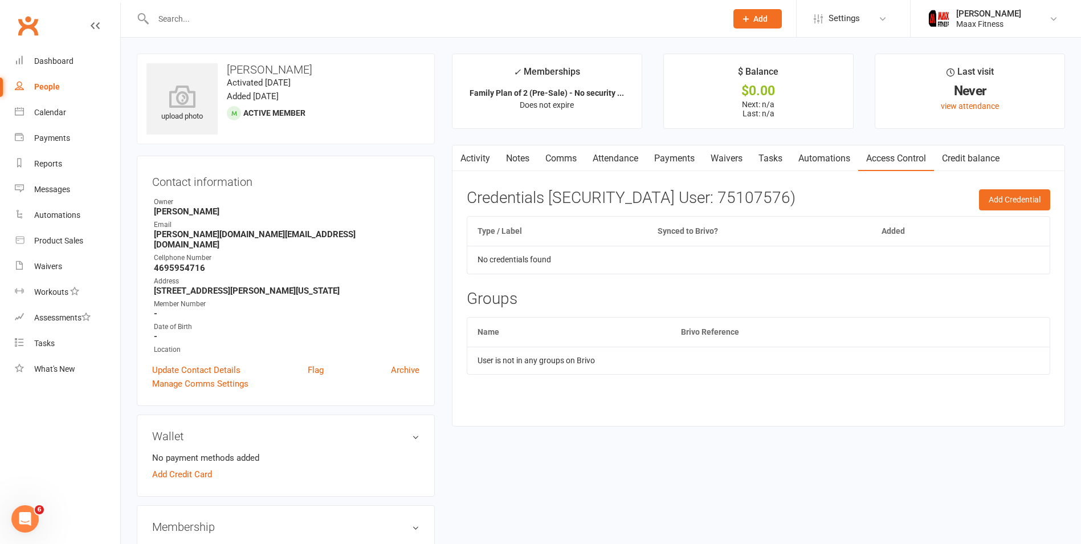
click at [1016, 187] on div "Activity Notes Comms Attendance Payments Waivers Tasks Automations Access Contr…" at bounding box center [758, 286] width 613 height 282
click at [1015, 199] on button "Add Credential" at bounding box center [1014, 199] width 71 height 21
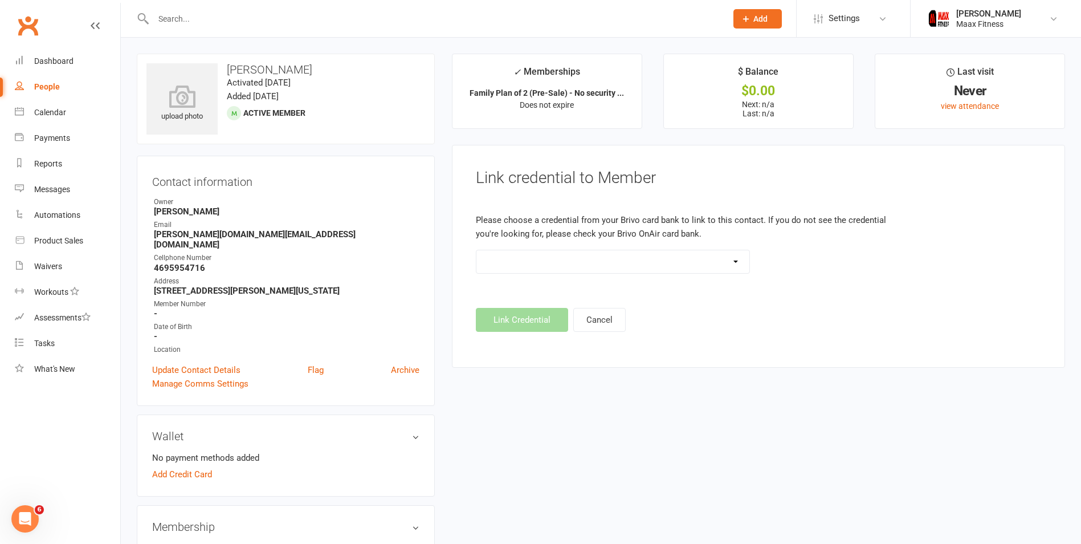
drag, startPoint x: 620, startPoint y: 259, endPoint x: 734, endPoint y: 256, distance: 113.4
click at [632, 259] on select at bounding box center [612, 261] width 273 height 23
click at [59, 86] on link "People" at bounding box center [67, 87] width 105 height 26
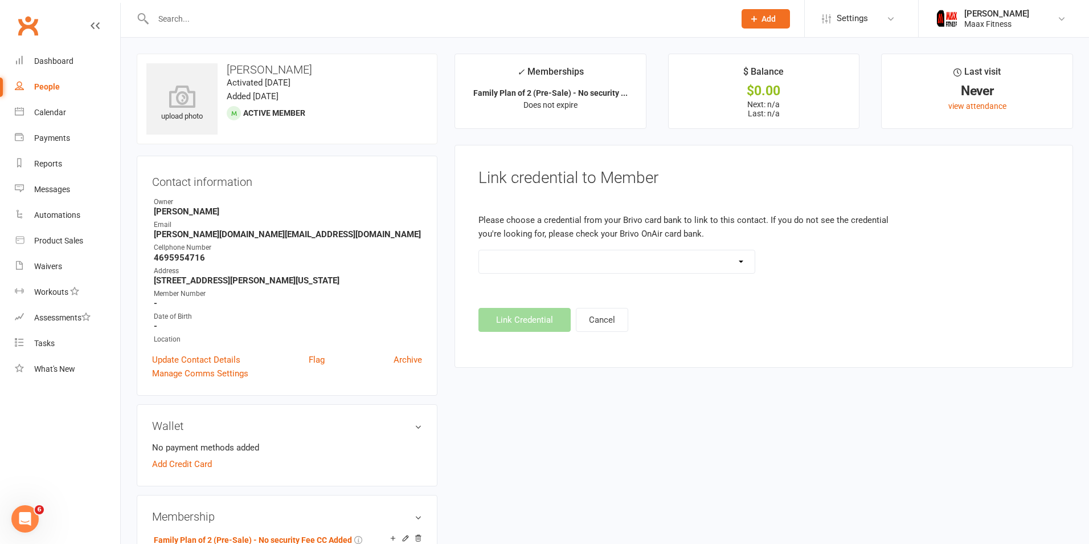
select select "100"
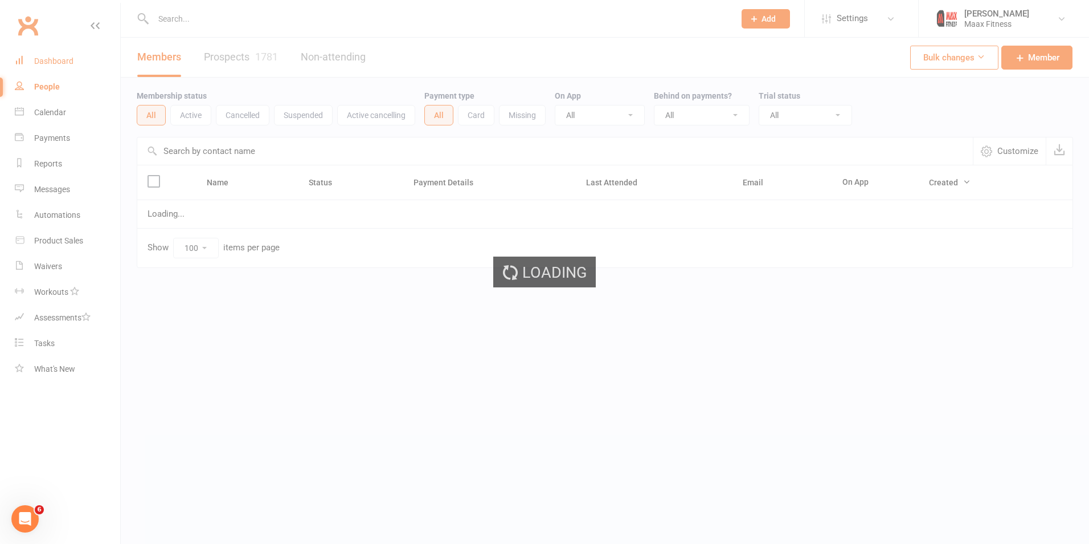
click at [69, 63] on div "Dashboard" at bounding box center [53, 60] width 39 height 9
